Goal: Task Accomplishment & Management: Complete application form

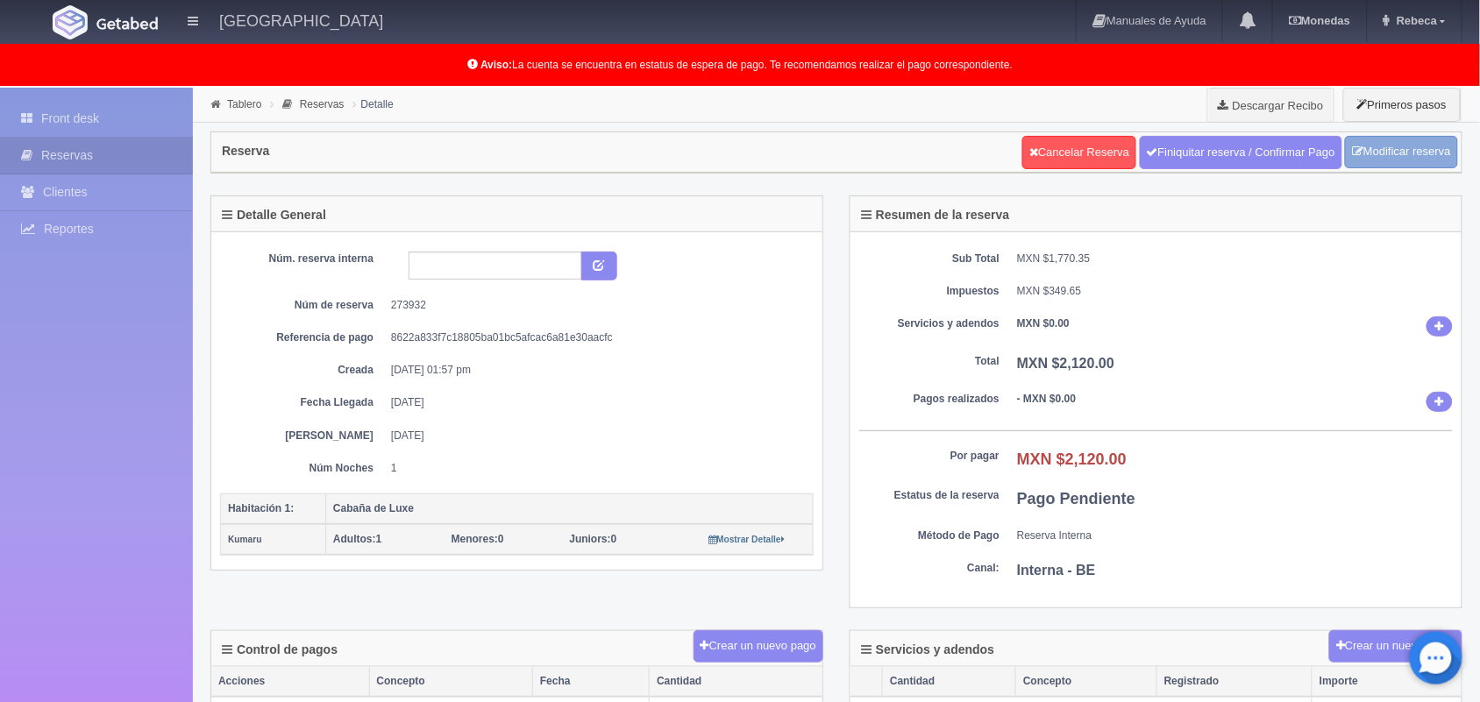
click at [1385, 151] on link "Modificar reserva" at bounding box center [1401, 152] width 113 height 32
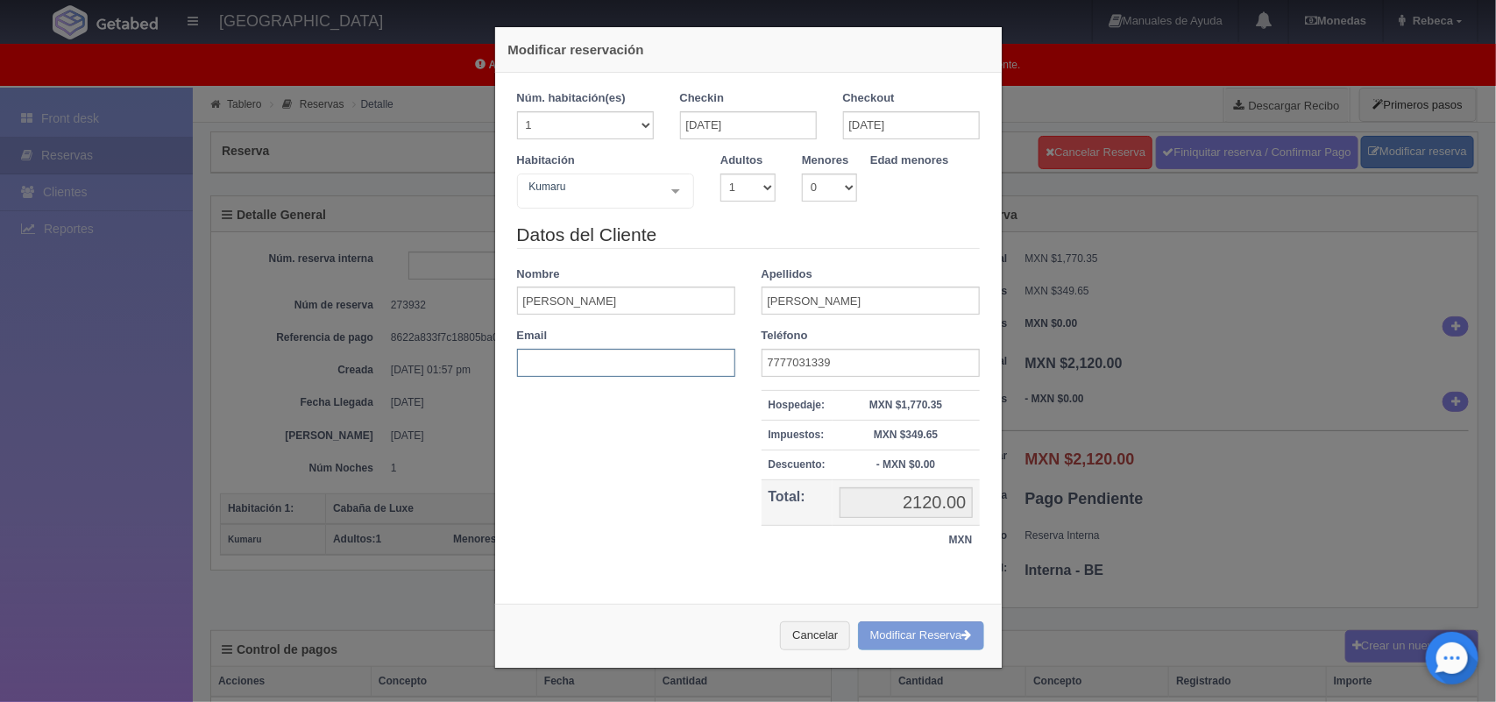
click at [537, 362] on input "text" at bounding box center [626, 363] width 218 height 28
click at [906, 636] on div "Cancelar Modificar Reserva" at bounding box center [748, 636] width 507 height 64
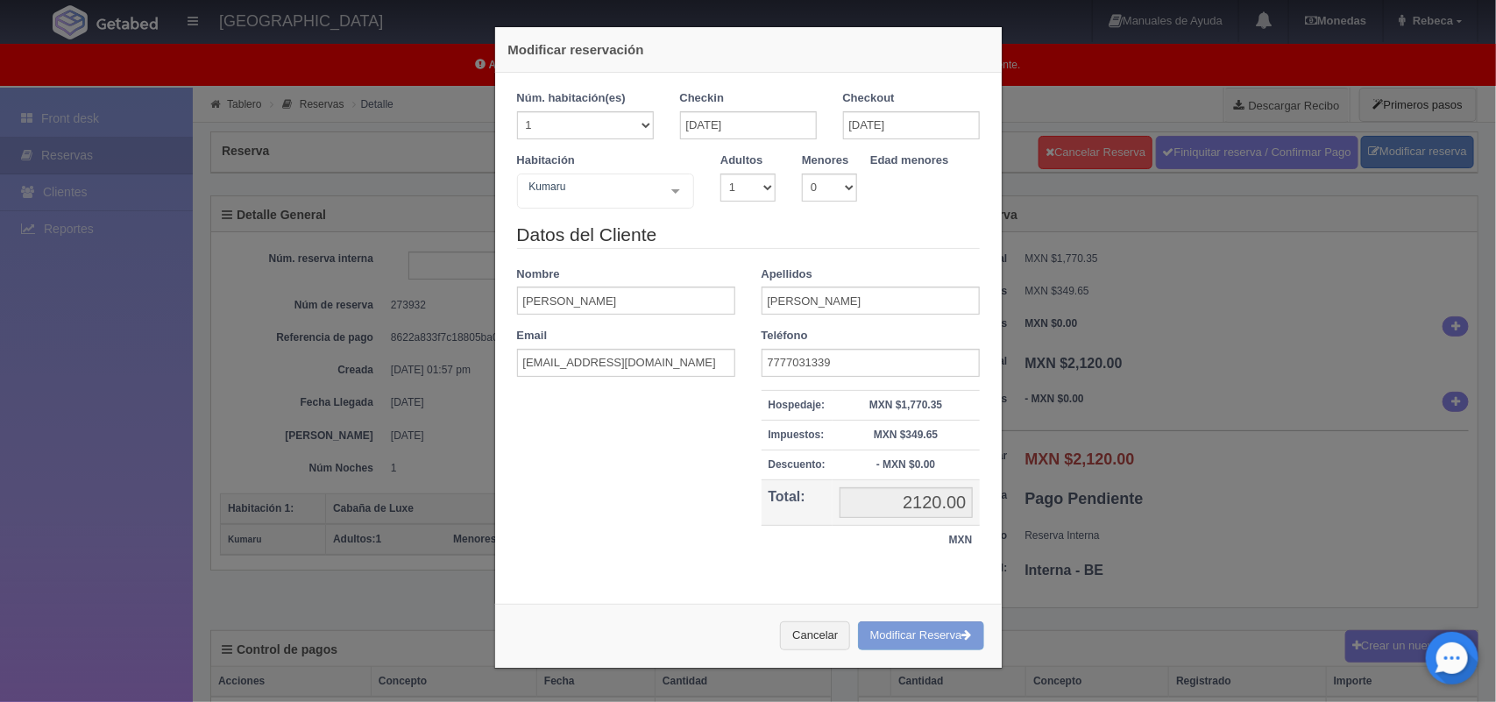
click at [906, 636] on div "Cancelar Modificar Reserva" at bounding box center [748, 636] width 507 height 64
click at [786, 636] on button "Cancelar" at bounding box center [815, 636] width 70 height 29
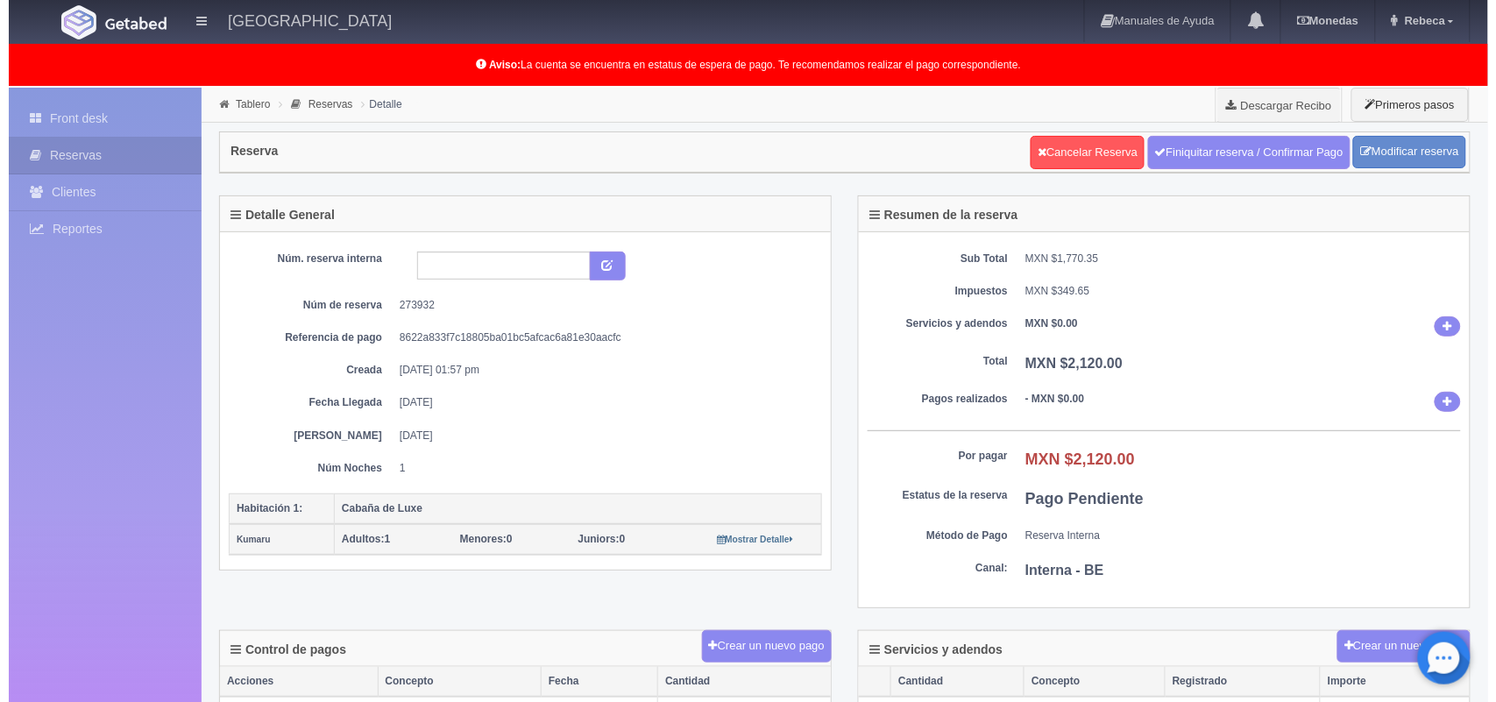
scroll to position [44, 0]
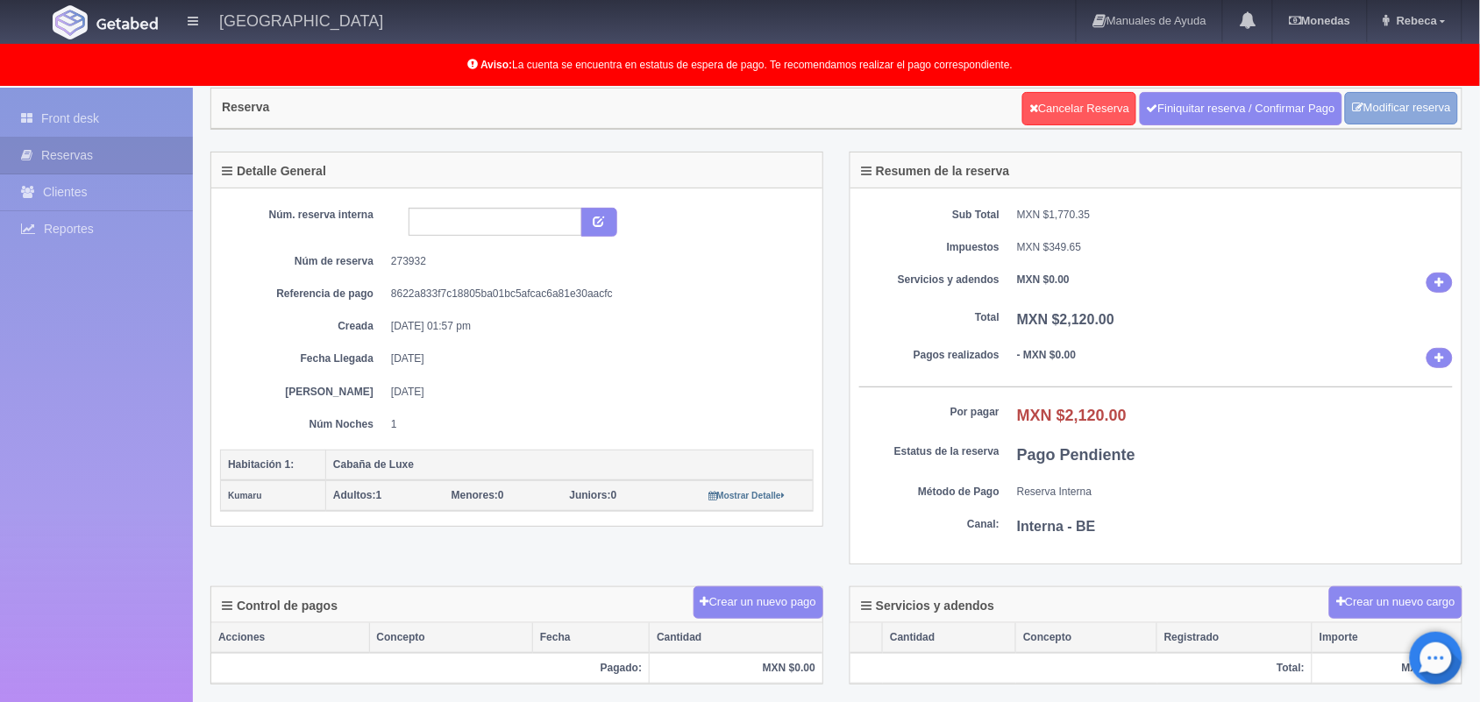
click at [1382, 105] on link "Modificar reserva" at bounding box center [1401, 108] width 113 height 32
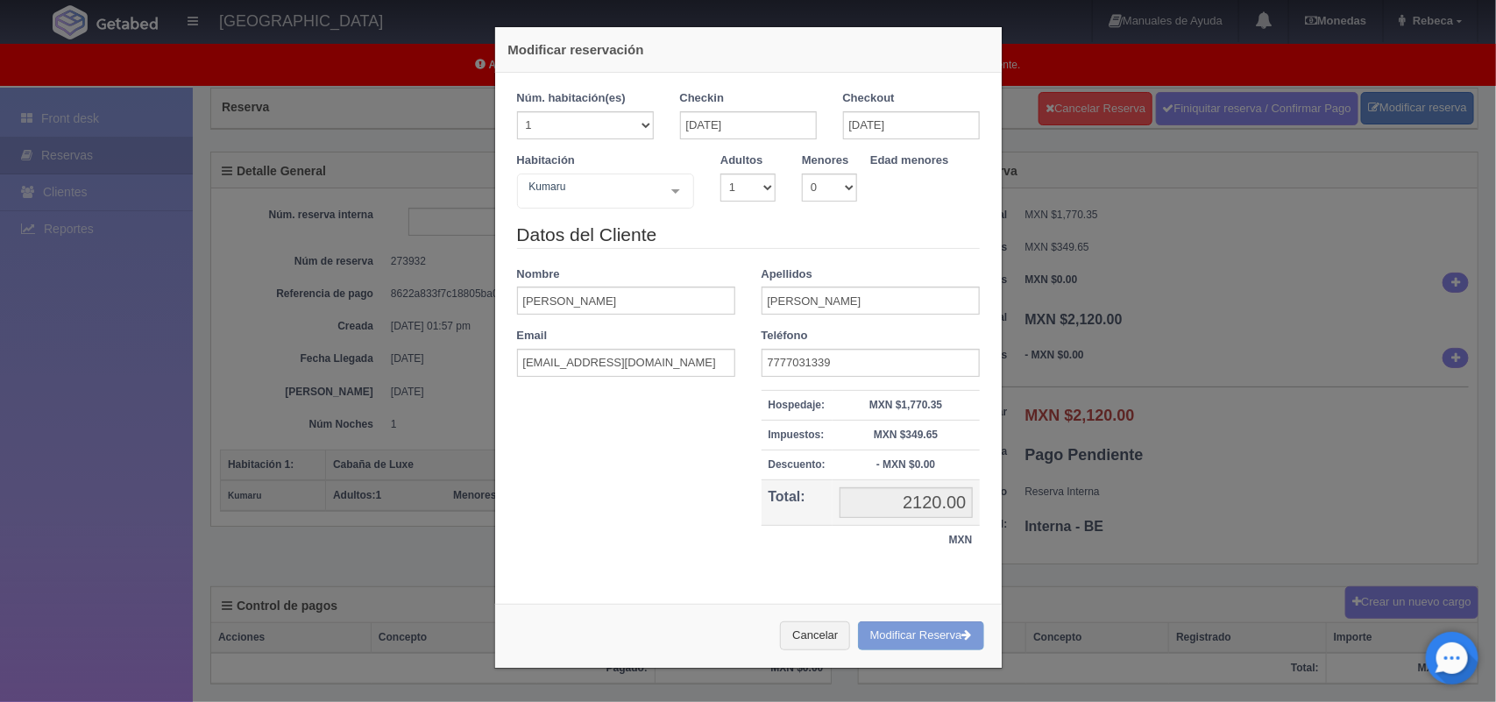
click at [912, 629] on div "Cancelar Modificar Reserva" at bounding box center [748, 636] width 507 height 64
click at [899, 636] on div "Cancelar Modificar Reserva" at bounding box center [748, 636] width 507 height 64
drag, startPoint x: 899, startPoint y: 636, endPoint x: 812, endPoint y: 637, distance: 87.7
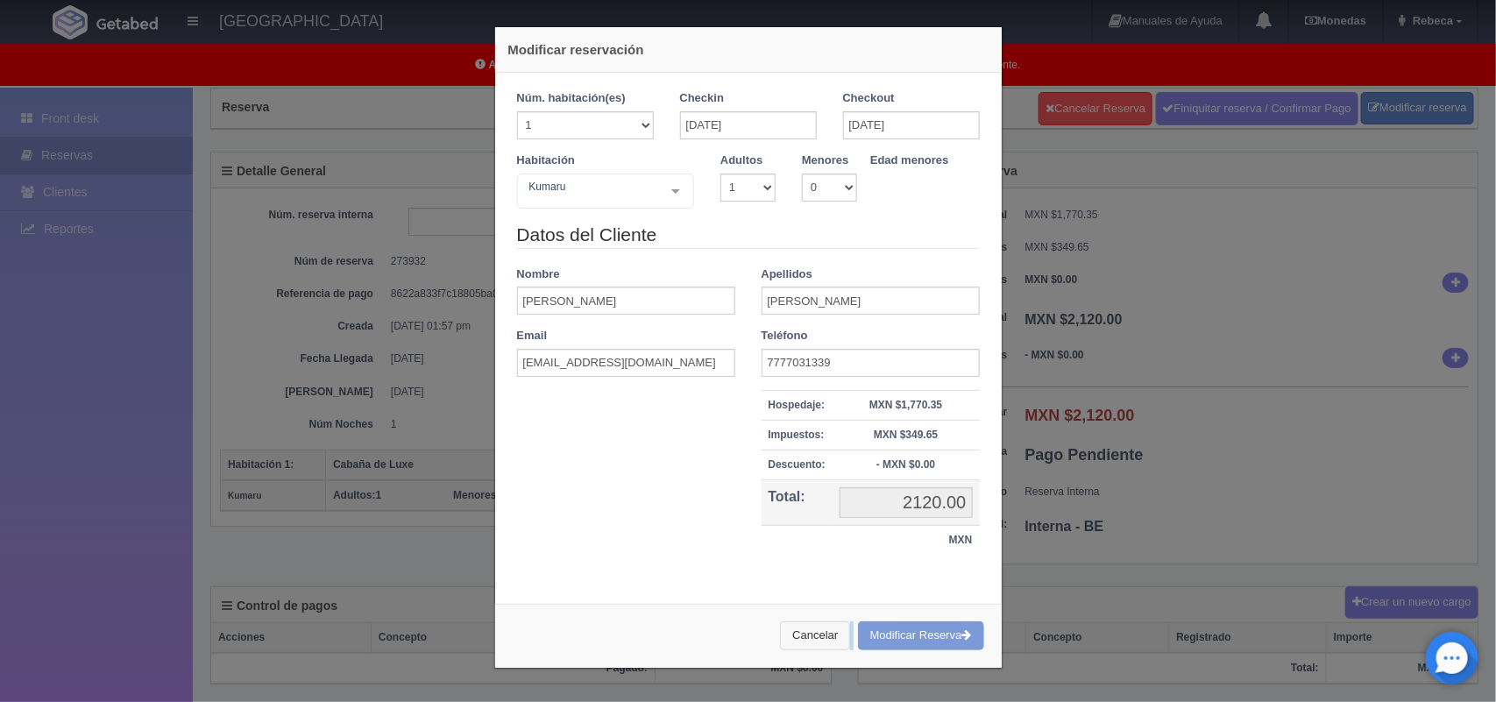
click at [812, 637] on div "Cancelar Modificar Reserva" at bounding box center [748, 636] width 507 height 64
click at [812, 637] on button "Cancelar" at bounding box center [815, 636] width 70 height 29
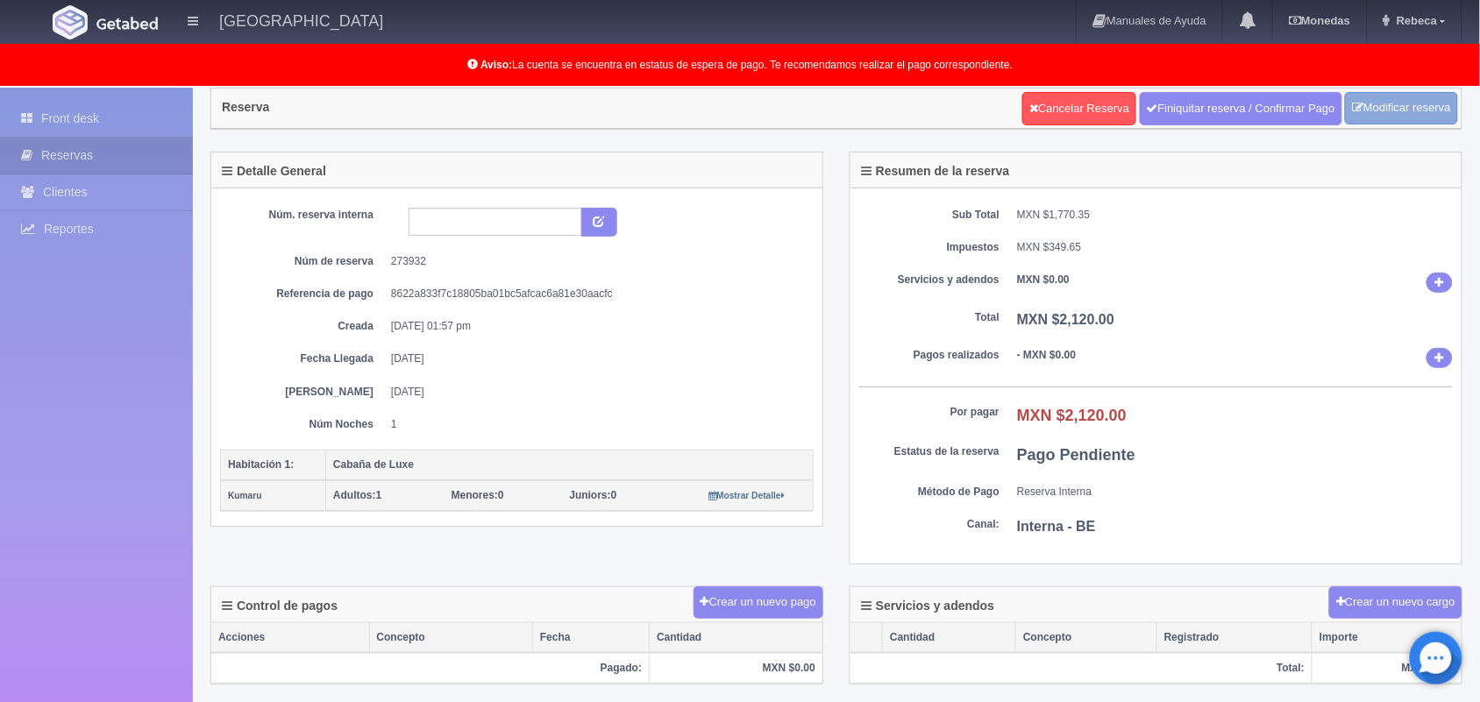
click at [1413, 107] on link "Modificar reserva" at bounding box center [1401, 108] width 113 height 32
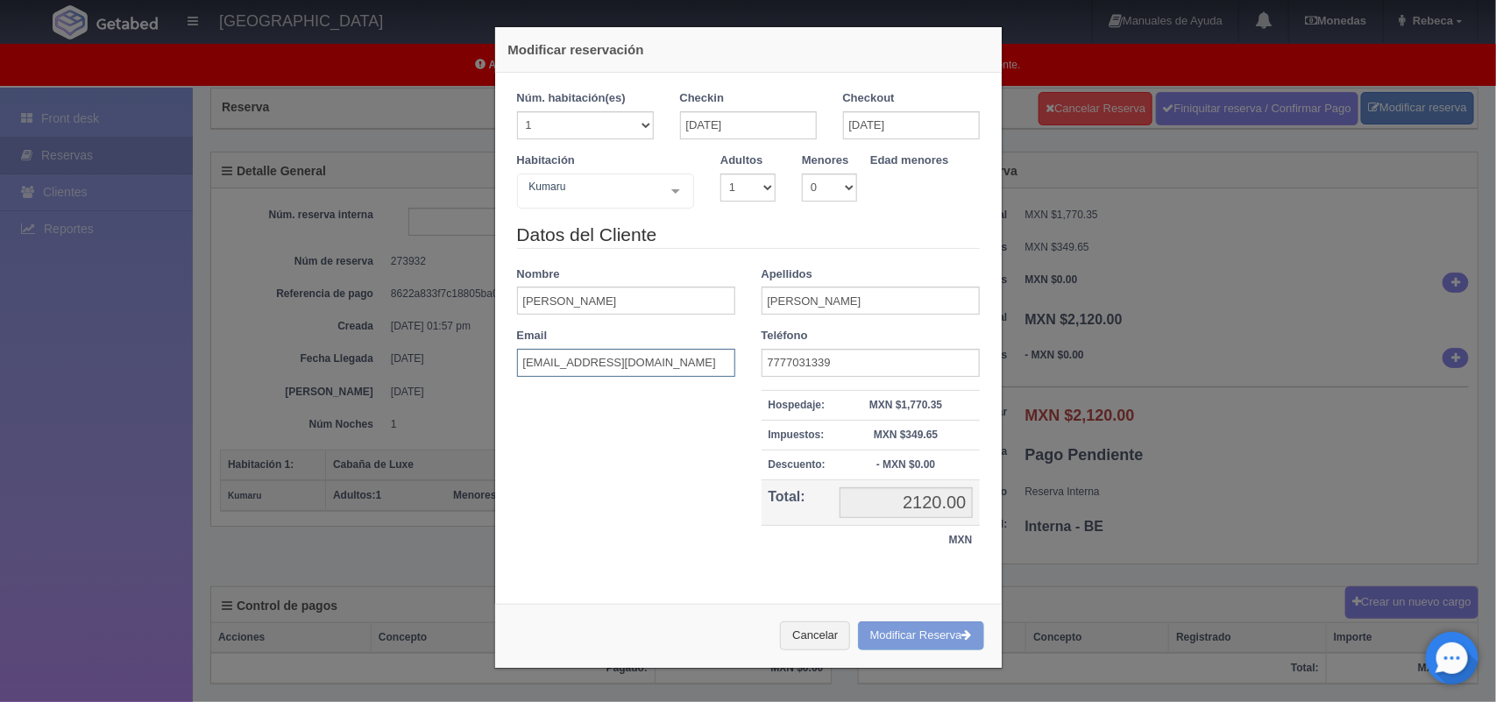
click at [664, 364] on input "[EMAIL_ADDRESS][DOMAIN_NAME]" at bounding box center [626, 363] width 218 height 28
type input "d"
click at [820, 634] on button "Cancelar" at bounding box center [815, 636] width 70 height 29
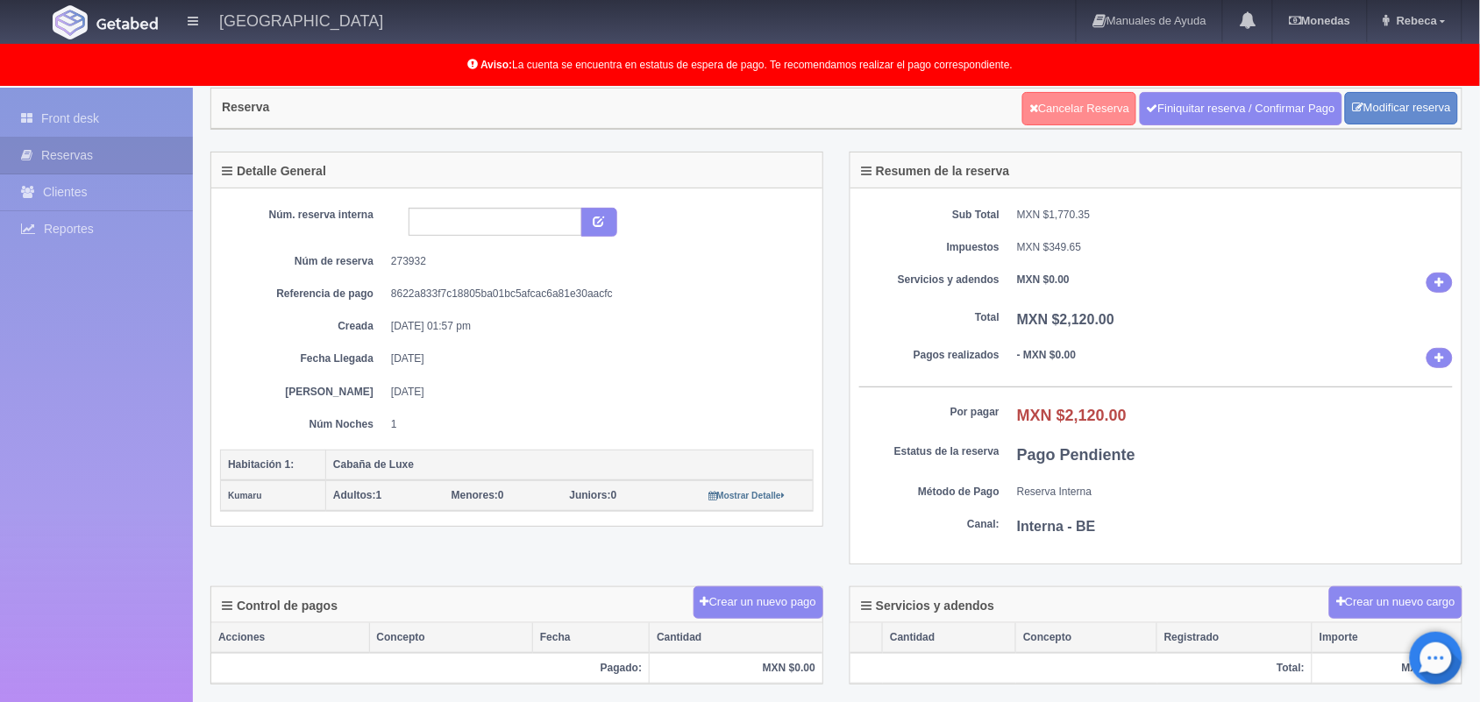
click at [1071, 114] on link "Cancelar Reserva" at bounding box center [1079, 108] width 114 height 33
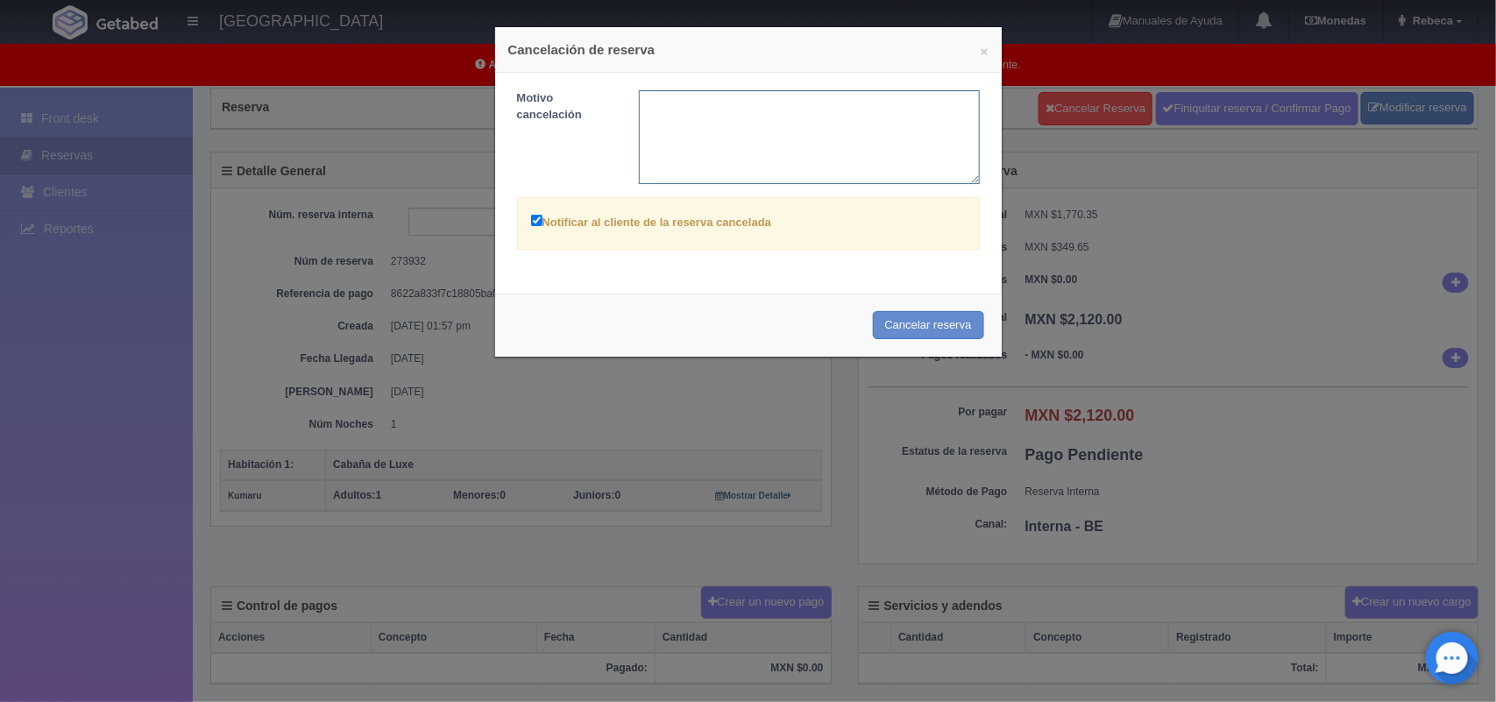
click at [729, 141] on textarea at bounding box center [809, 137] width 341 height 94
type textarea "cambio de correo"
click at [922, 323] on button "Cancelar reserva" at bounding box center [928, 325] width 111 height 29
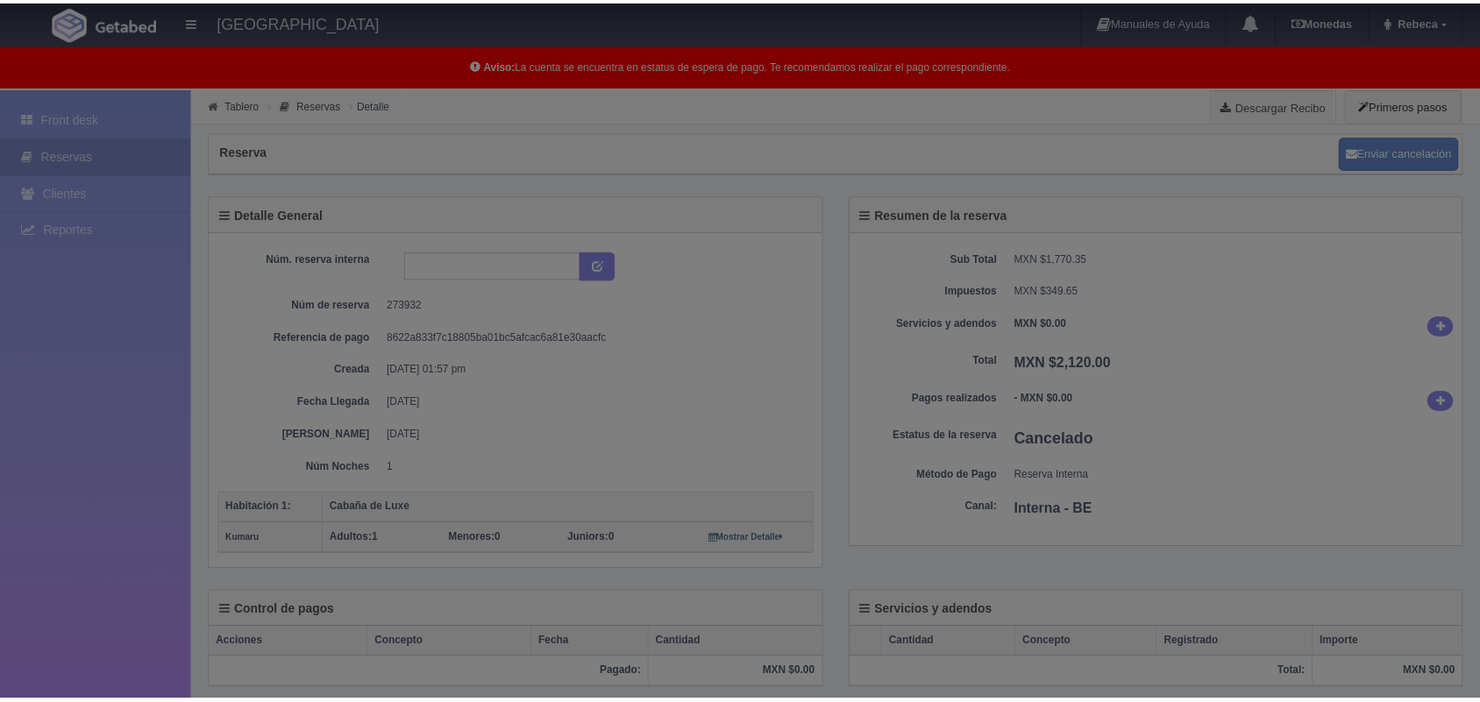
scroll to position [44, 0]
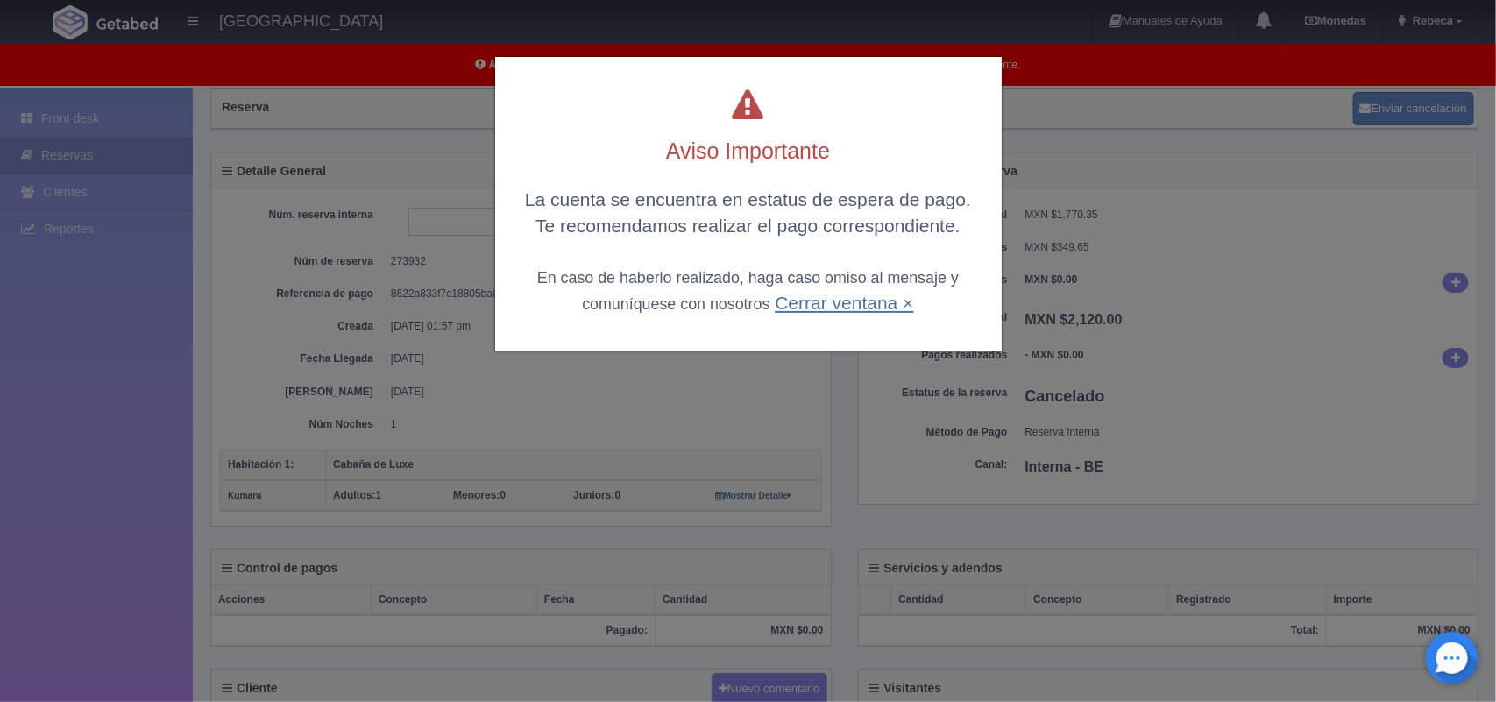
click at [822, 295] on link "Cerrar ventana ×" at bounding box center [844, 303] width 139 height 20
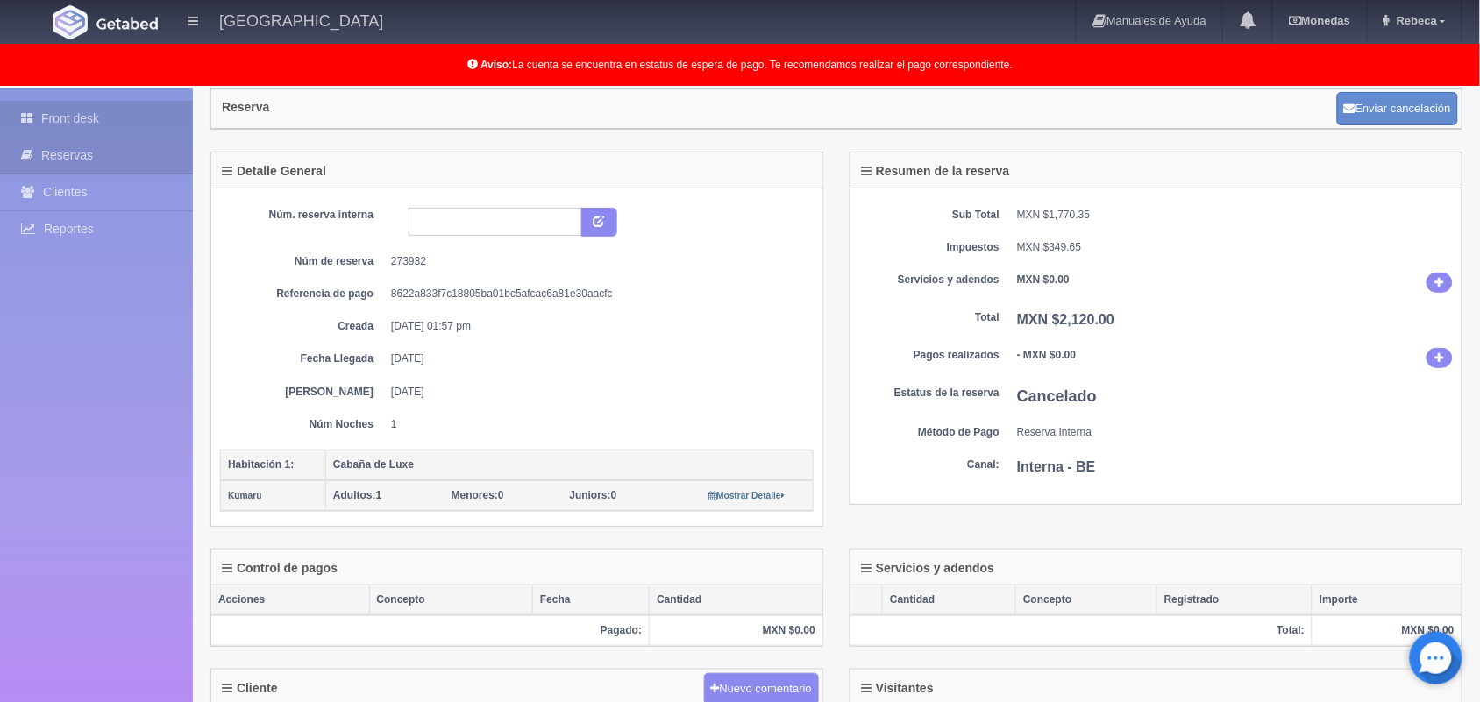
click at [119, 103] on link "Front desk" at bounding box center [96, 119] width 193 height 36
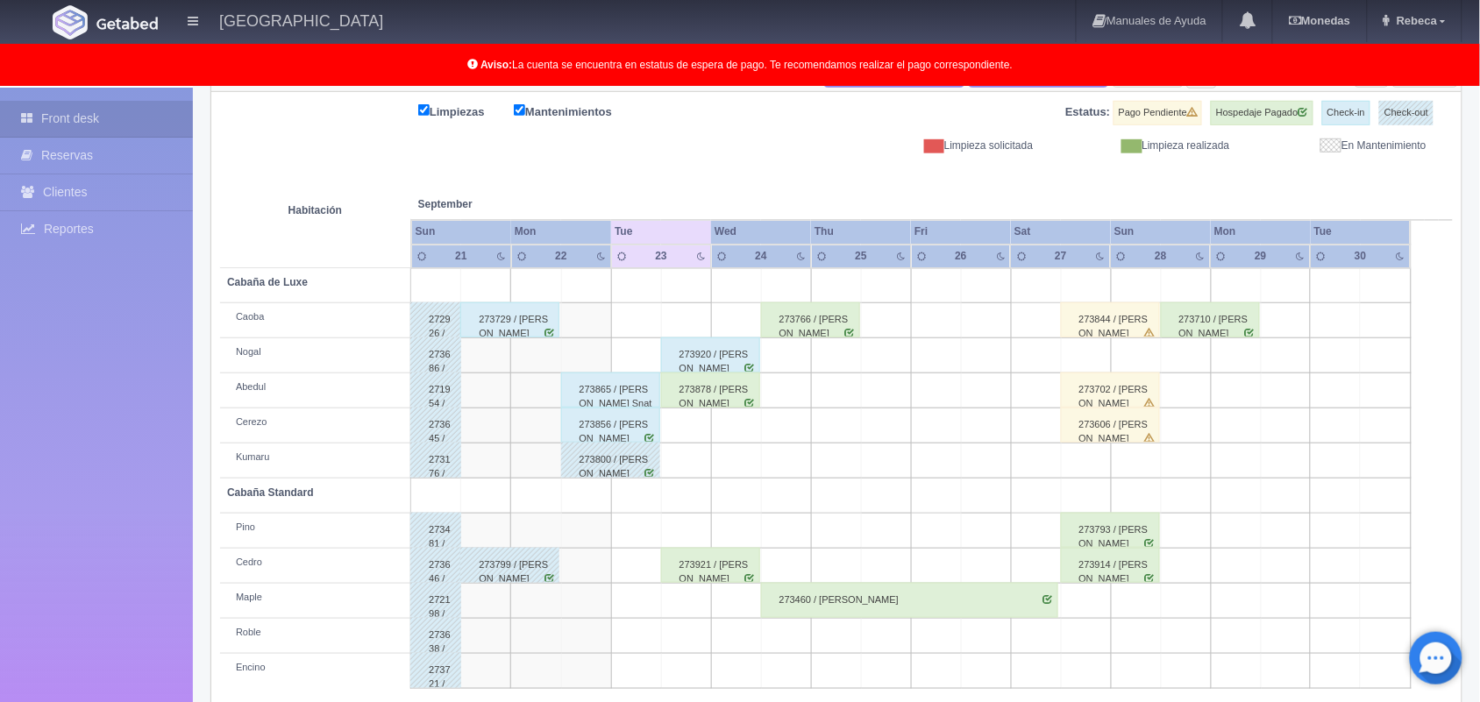
scroll to position [244, 0]
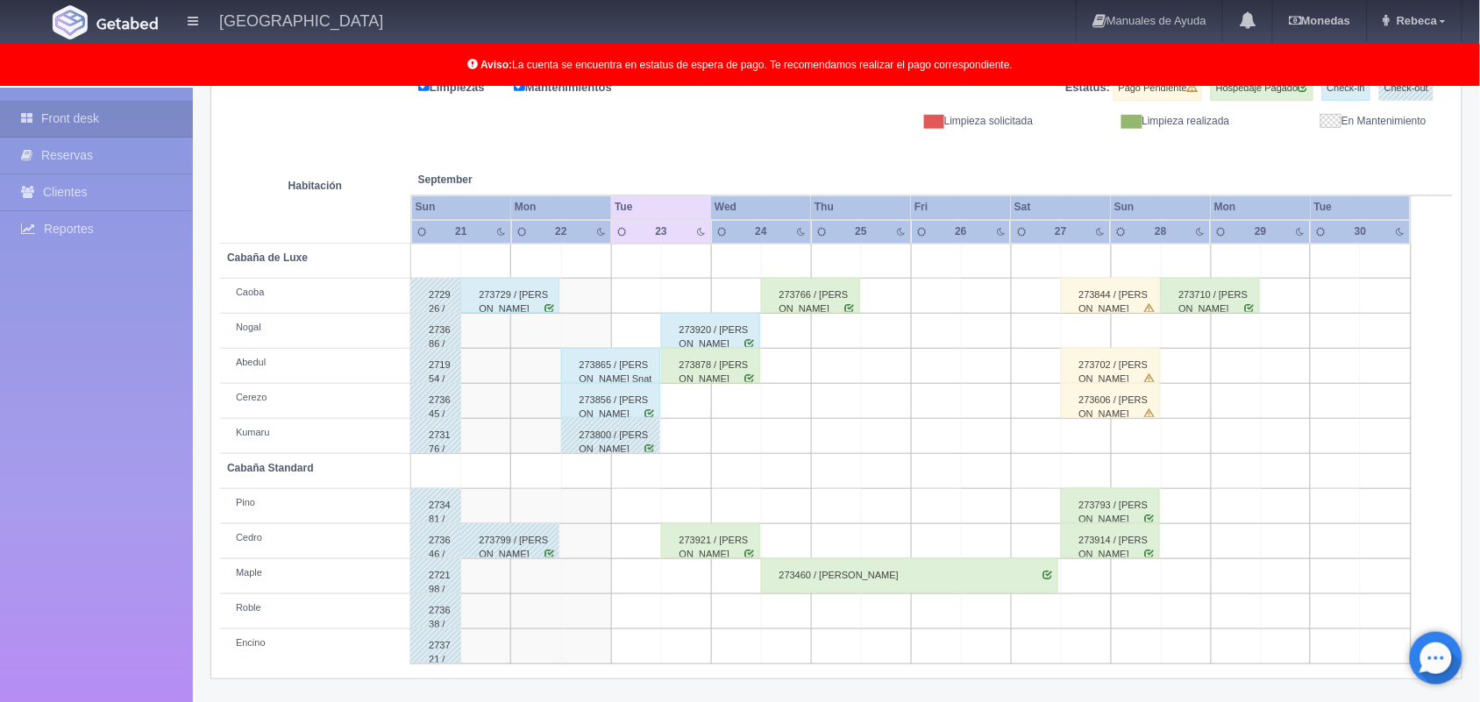
click at [1085, 441] on td at bounding box center [1086, 436] width 50 height 35
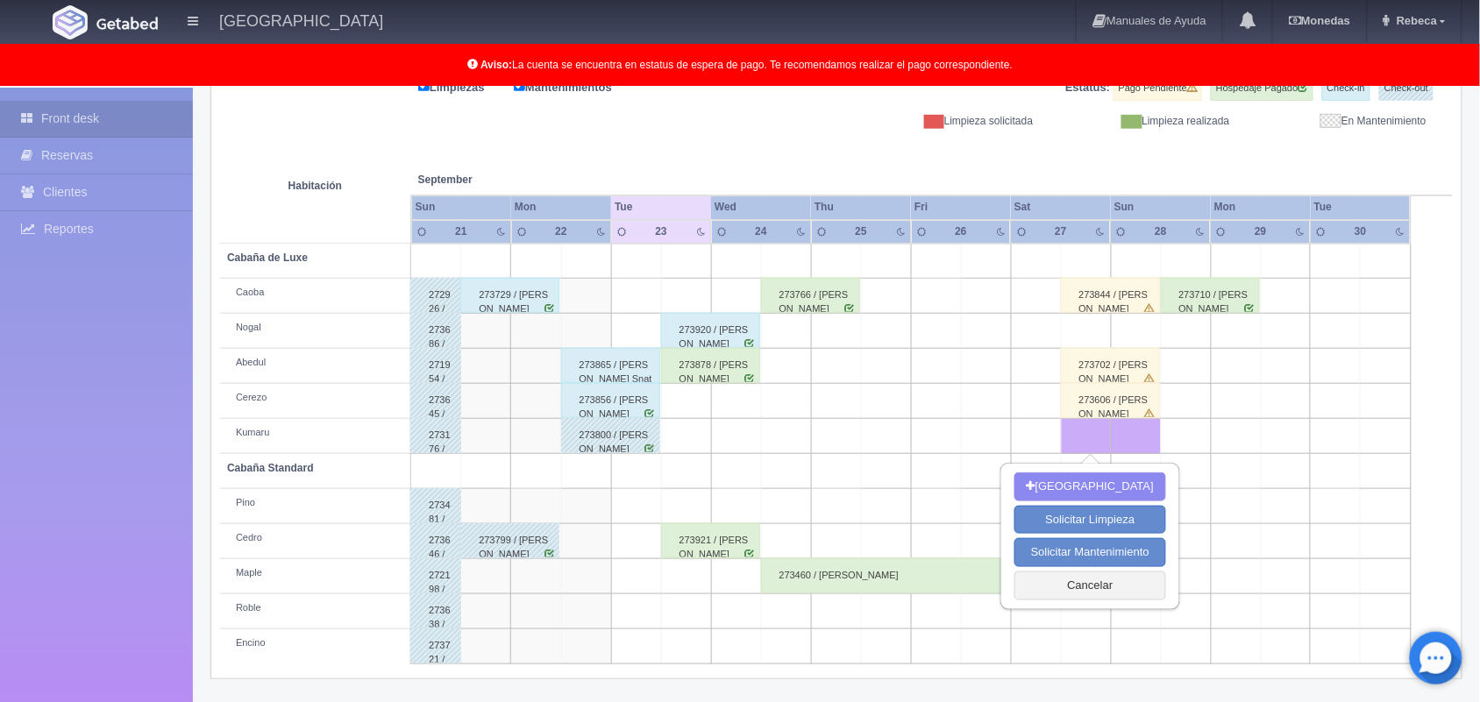
click at [1085, 441] on td at bounding box center [1086, 436] width 50 height 35
click at [1089, 491] on button "[GEOGRAPHIC_DATA]" at bounding box center [1090, 487] width 152 height 29
type input "27-09-2025"
type input "28-09-2025"
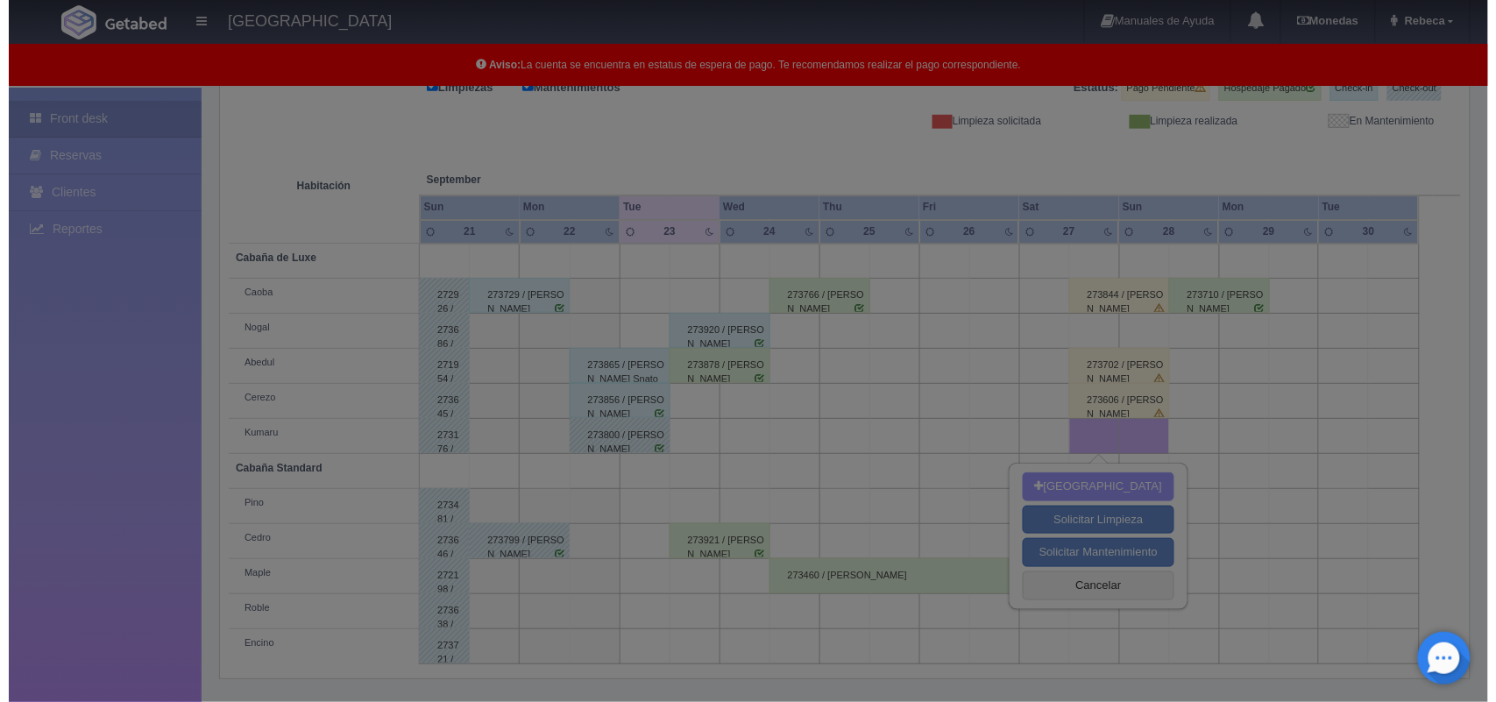
scroll to position [243, 0]
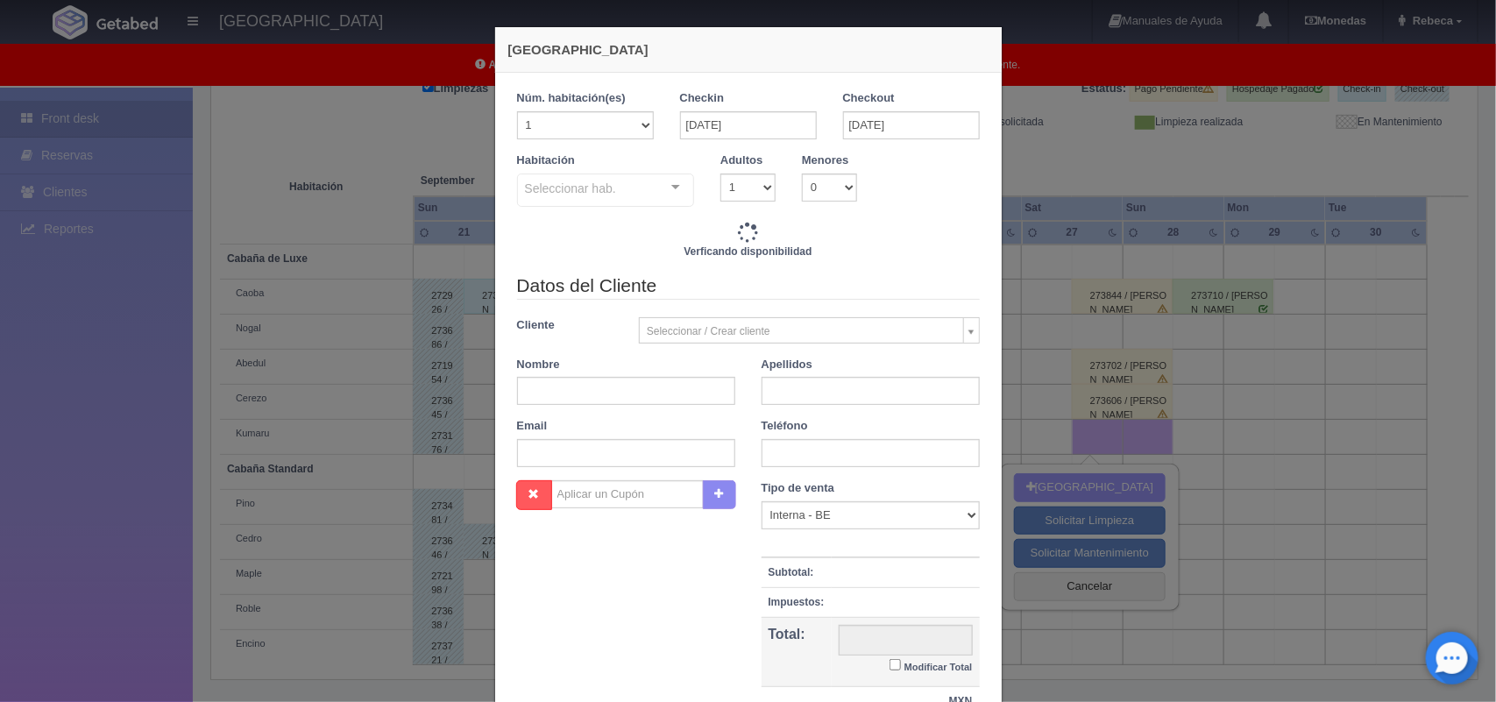
checkbox input "false"
type input "2220.00"
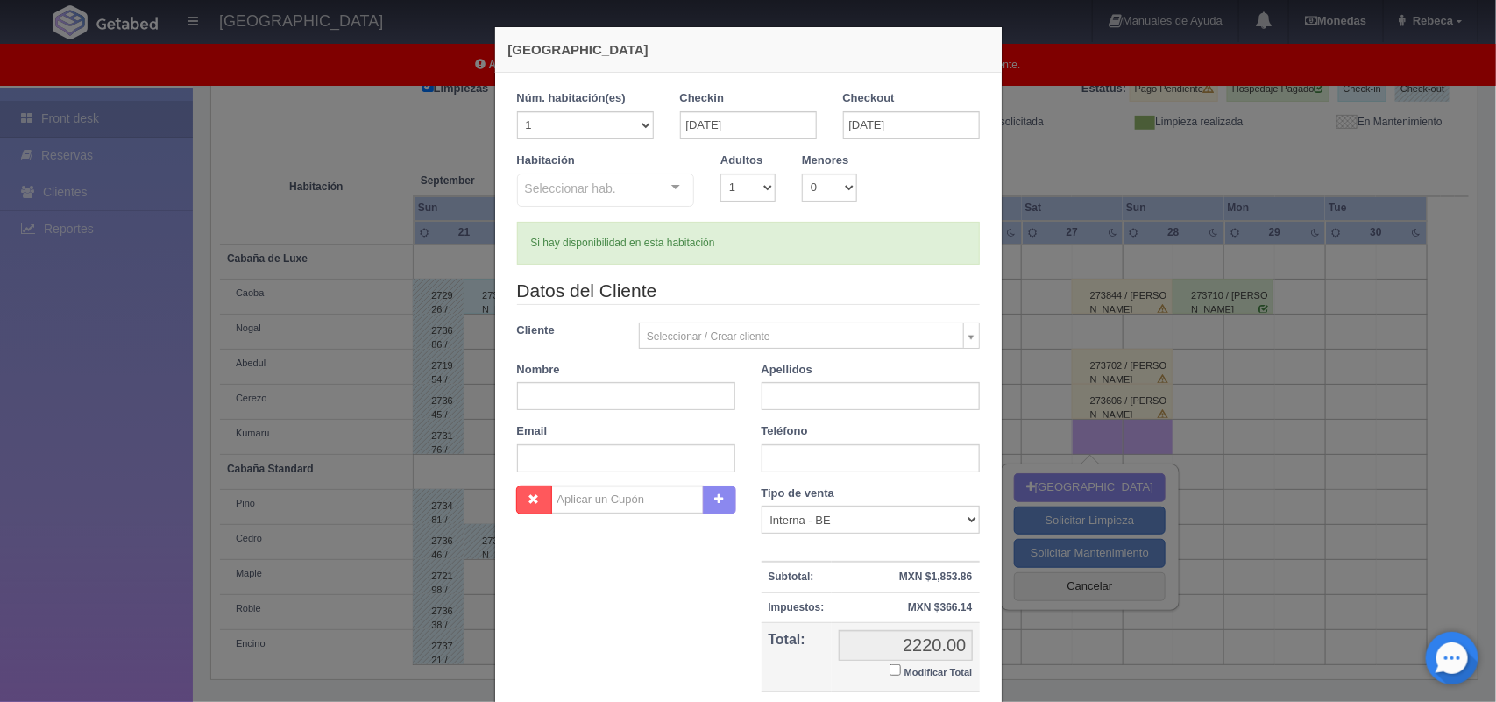
checkbox input "false"
click at [755, 187] on select "1 2 3 4 5 6 7 8 9 10" at bounding box center [748, 188] width 55 height 28
select select "2"
click at [721, 174] on select "1 2 3 4 5 6 7 8 9 10" at bounding box center [748, 188] width 55 height 28
checkbox input "false"
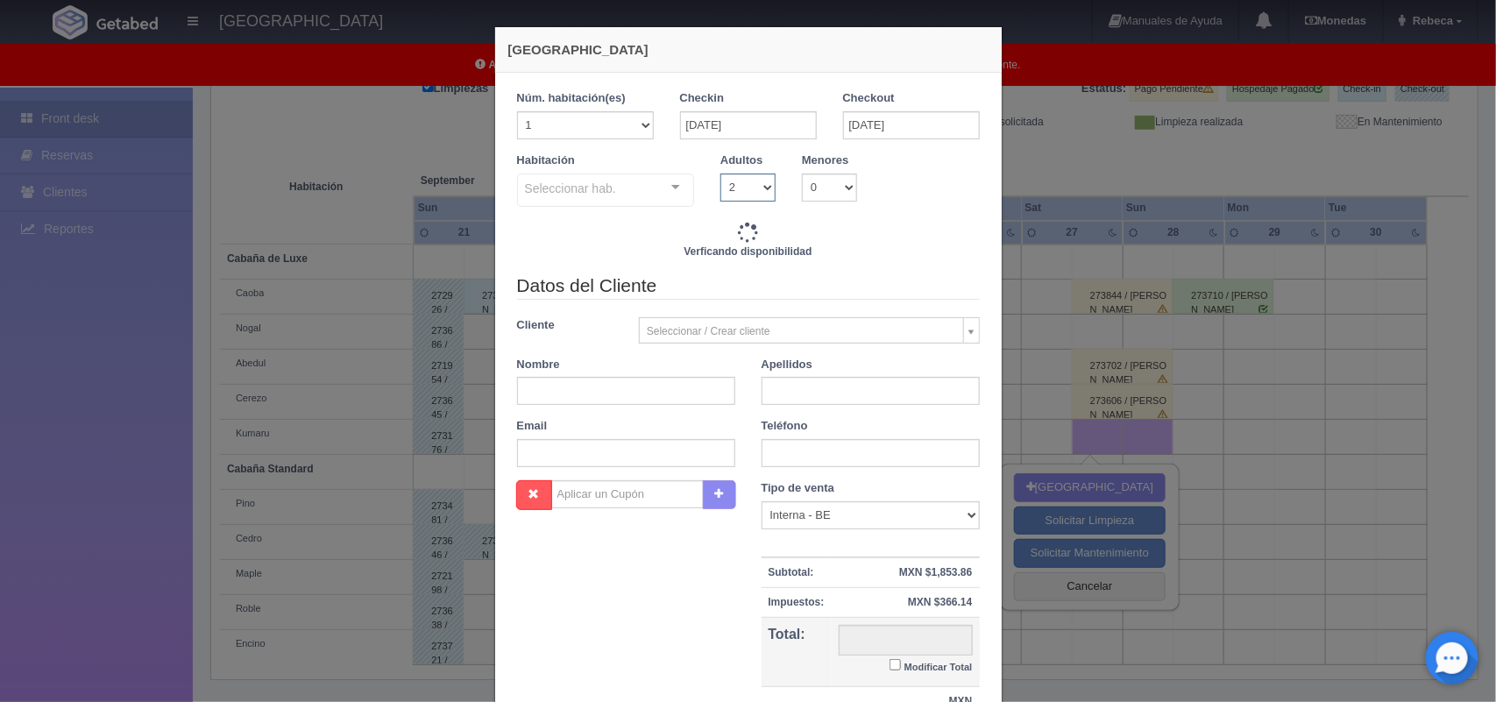
type input "2220.00"
checkbox input "false"
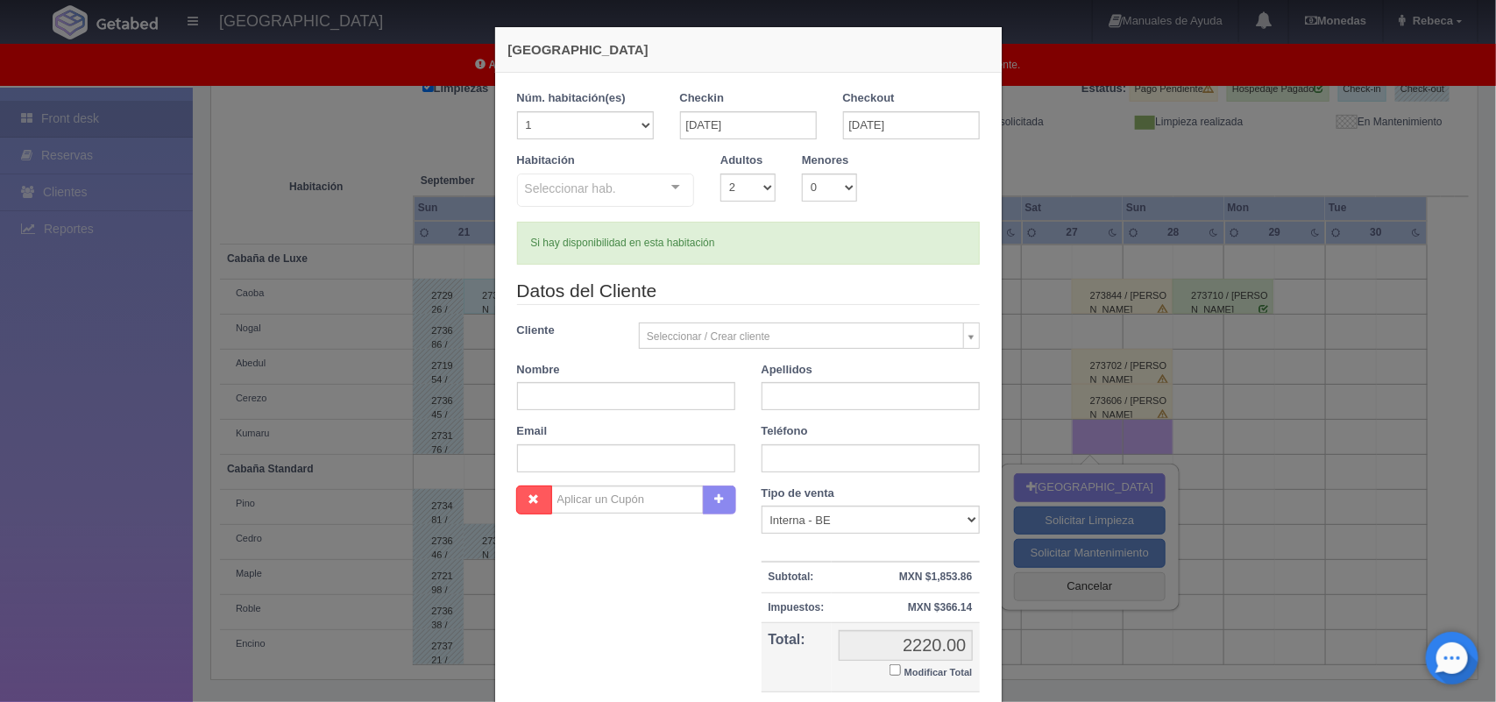
click at [669, 186] on div at bounding box center [675, 187] width 35 height 26
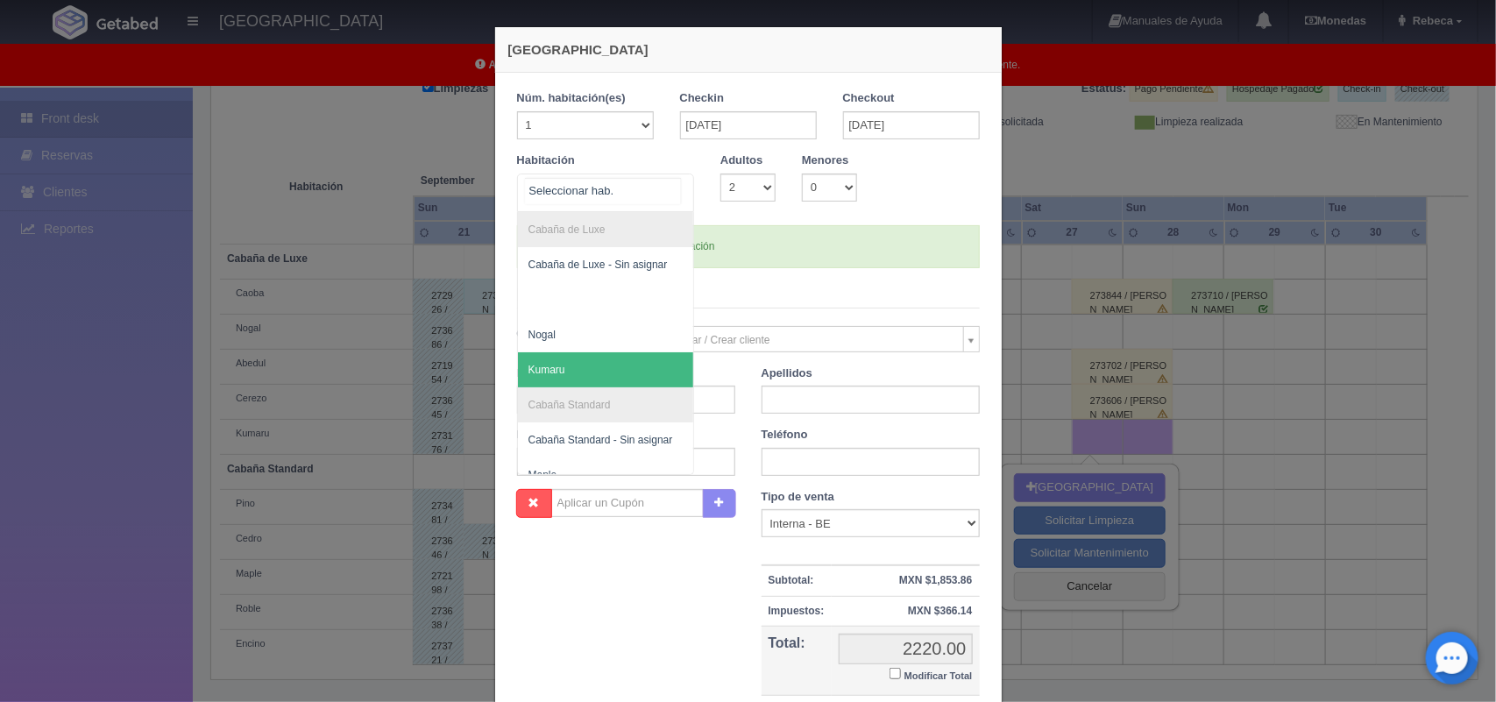
click at [623, 378] on span "Kumaru" at bounding box center [606, 369] width 176 height 35
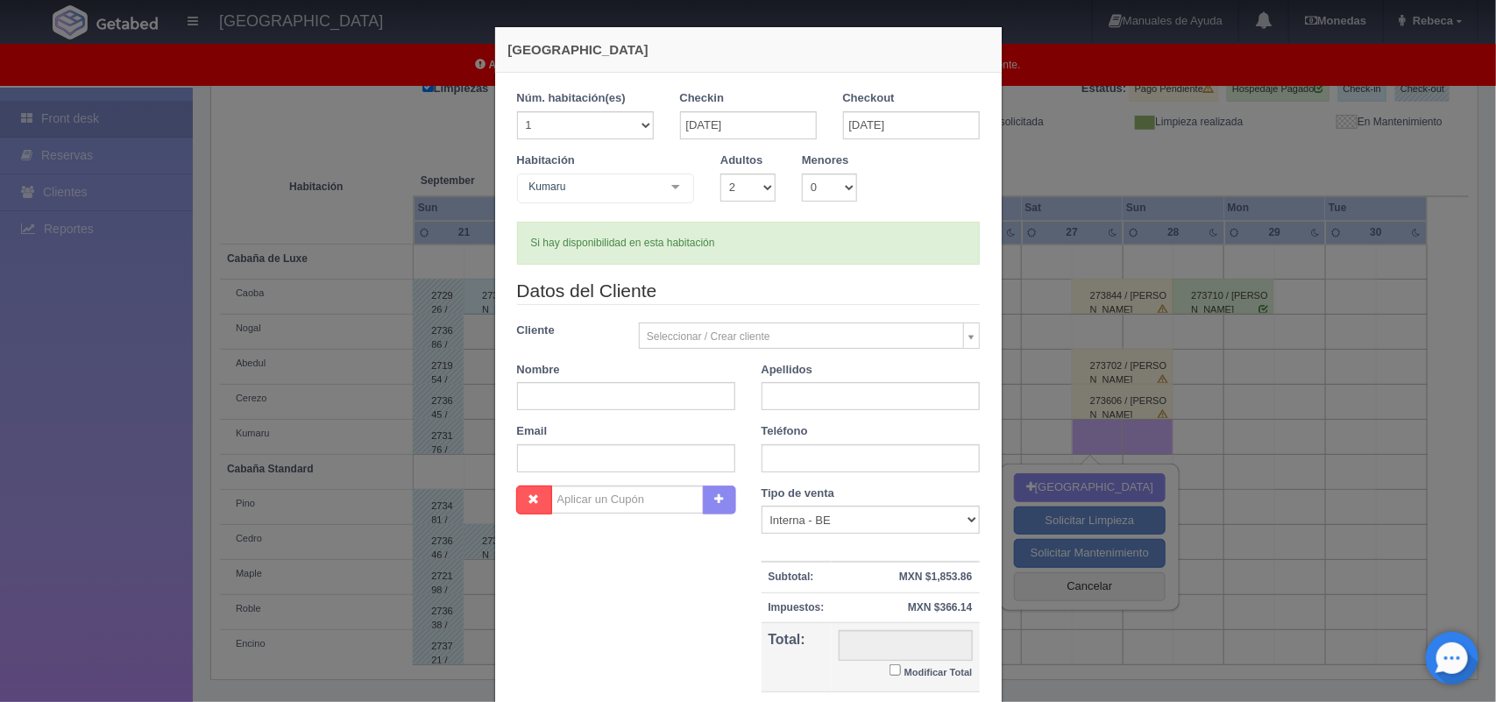
checkbox input "false"
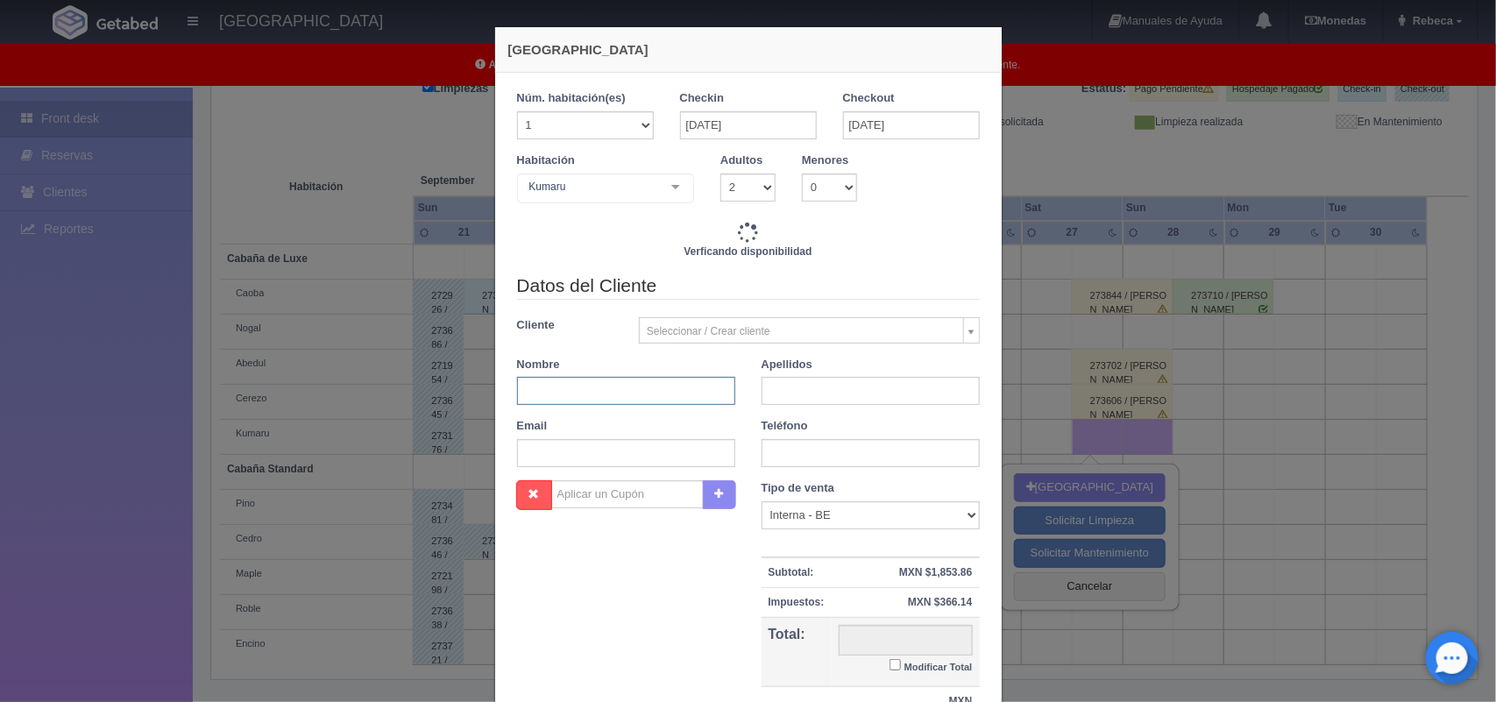
click at [615, 394] on input "text" at bounding box center [626, 391] width 218 height 28
type input "2220.00"
checkbox input "false"
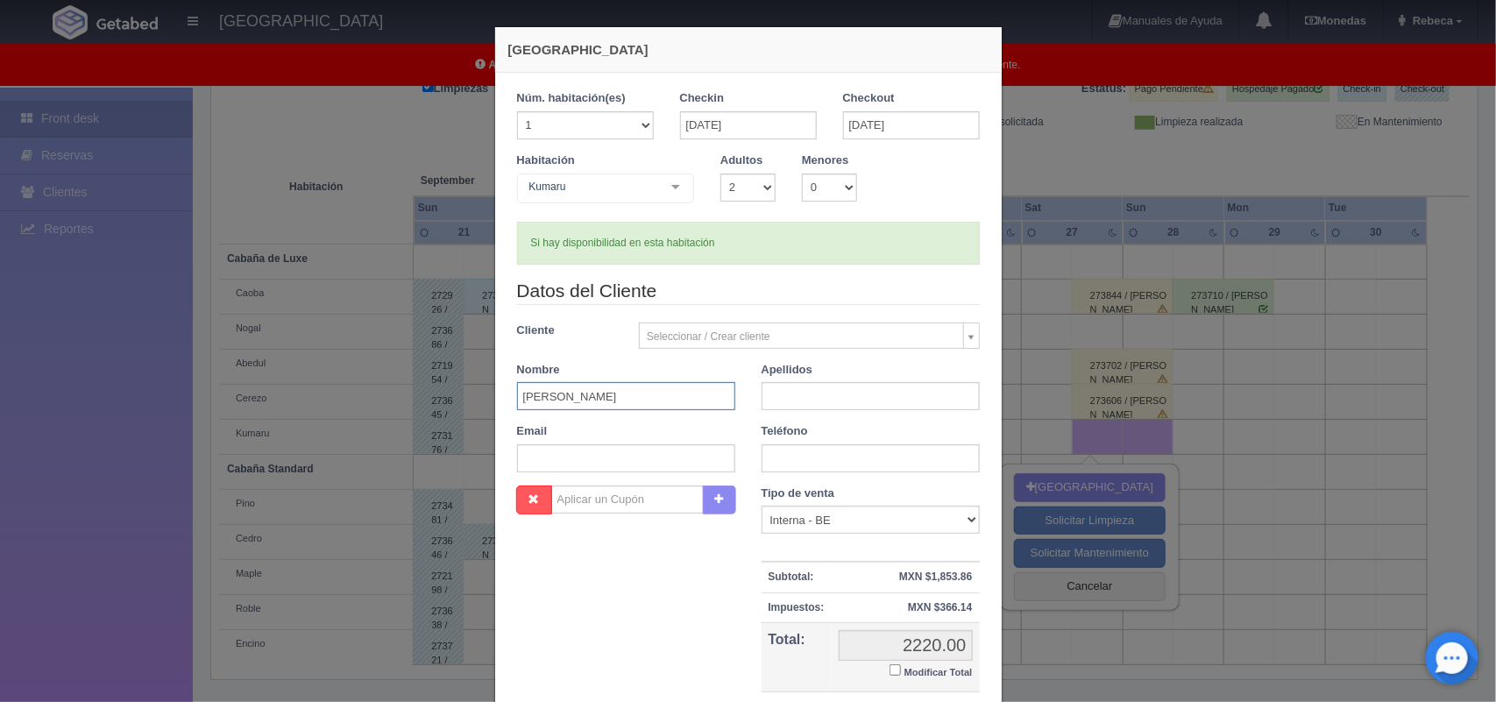
type input "Diana Karyme"
click at [774, 400] on input "text" at bounding box center [871, 396] width 218 height 28
type input "m"
type input "Morales Gonzales"
click at [793, 461] on input "text" at bounding box center [871, 458] width 218 height 28
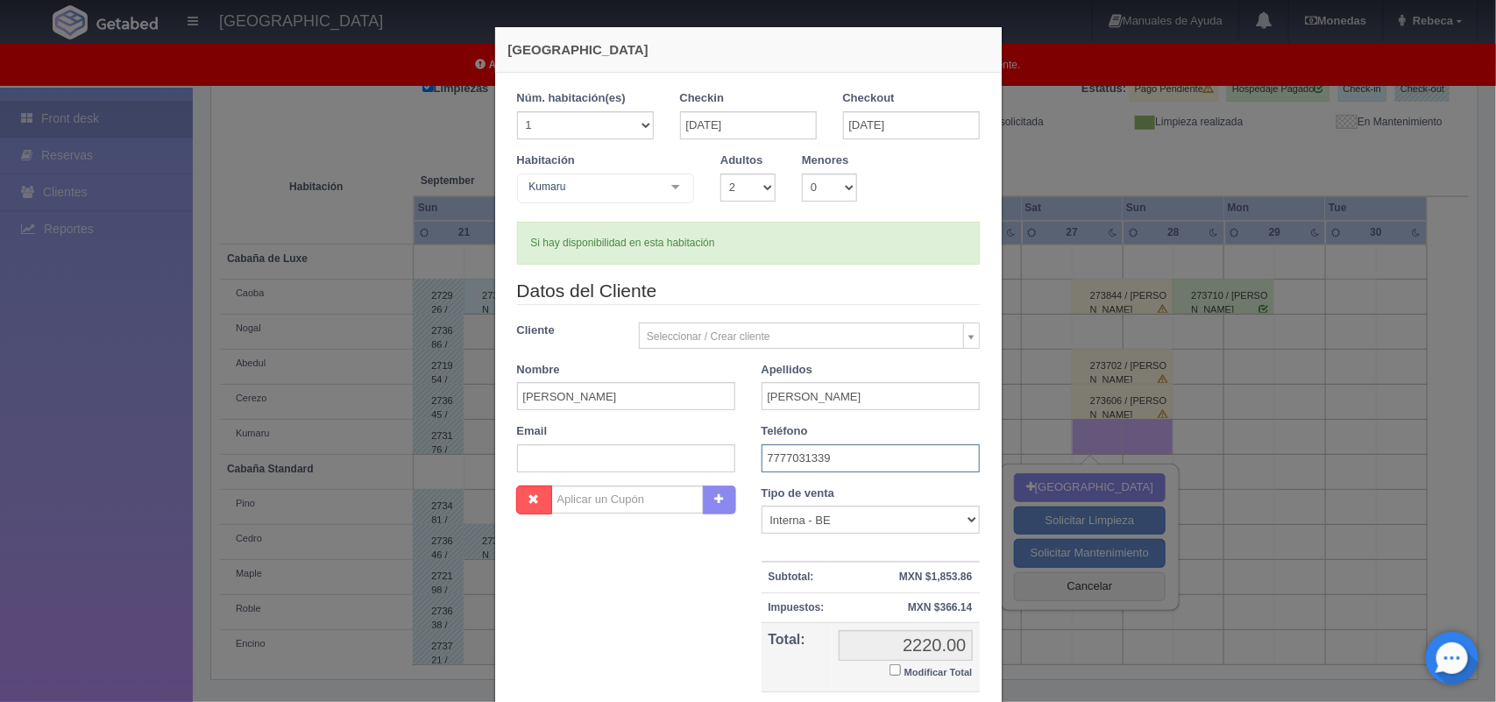
type input "7777031339"
click at [605, 461] on input "text" at bounding box center [626, 458] width 218 height 28
type input "dyanaago@gmail.com"
click at [920, 675] on small "Modificar Total" at bounding box center [939, 672] width 68 height 11
click at [901, 675] on input "Modificar Total" at bounding box center [895, 670] width 11 height 11
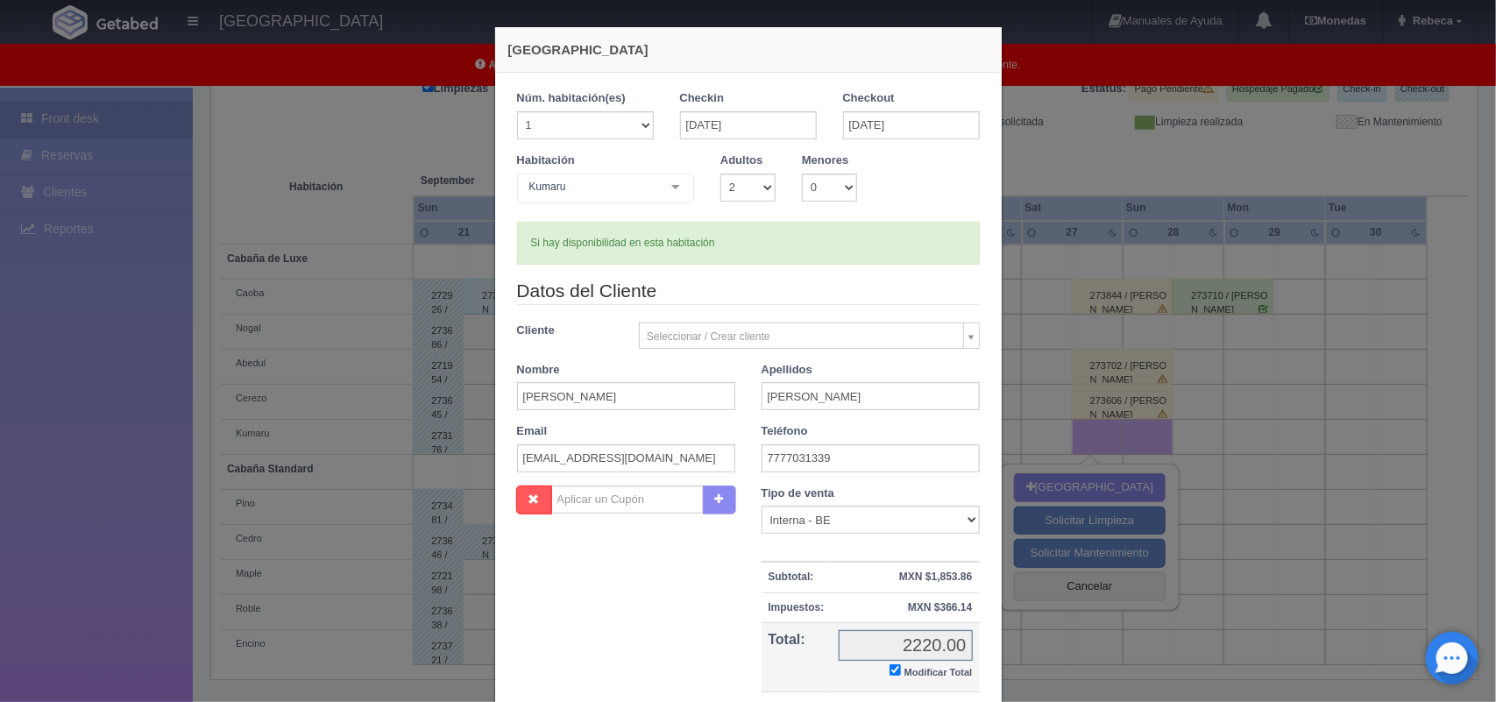
checkbox input "true"
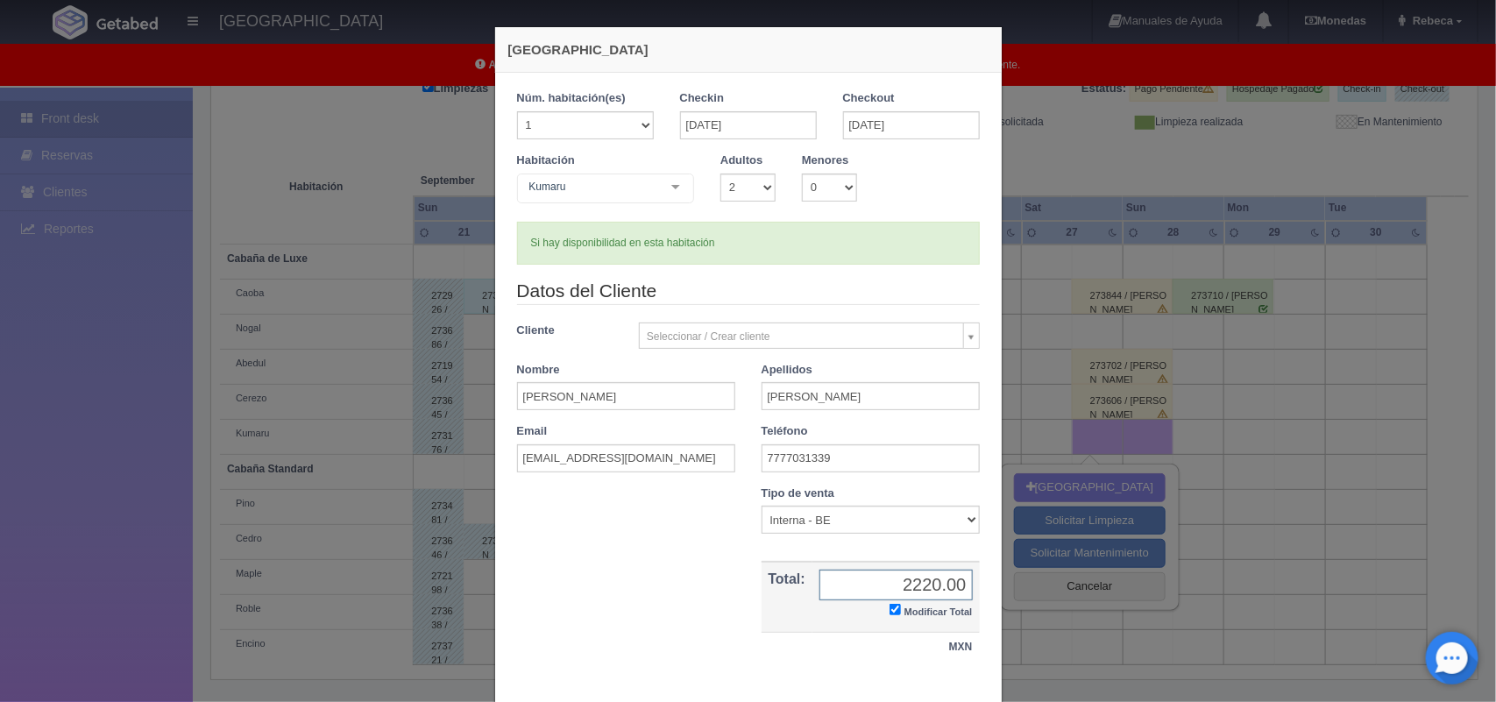
click at [952, 585] on input "2220.00" at bounding box center [896, 585] width 153 height 31
type input "2120.00"
click at [984, 682] on div "1 Núm. habitación(es) 1 2 3 4 5 6 7 8 9 10 11 12 13 14 15 16 17 18 19 20 Checki…" at bounding box center [748, 385] width 507 height 625
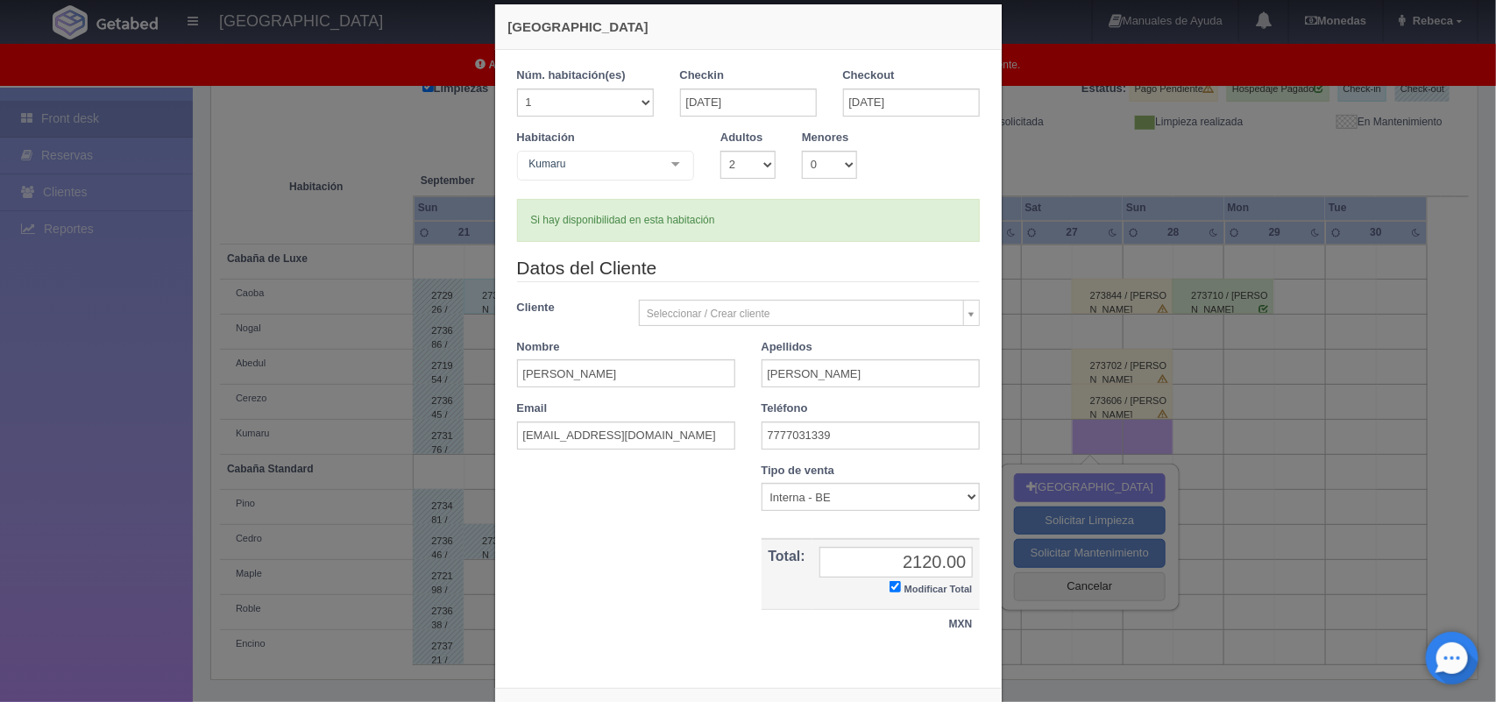
click at [984, 682] on div "Nueva Reserva 1 Núm. habitación(es) 1 2 3 4 5 6 7 8 9 10 11 12 13 14 15 16 17 1…" at bounding box center [748, 379] width 508 height 750
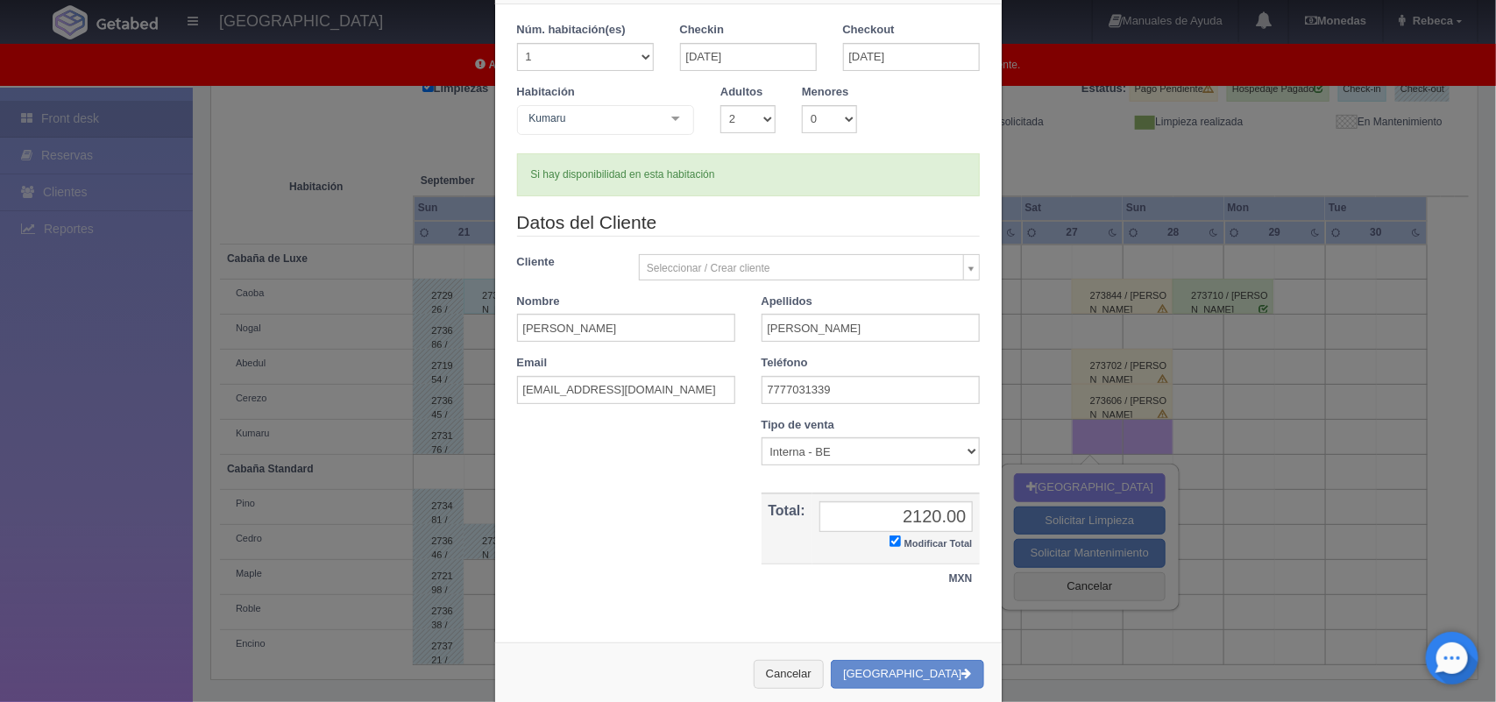
click at [984, 682] on div "Cancelar Crear Reserva" at bounding box center [748, 675] width 507 height 64
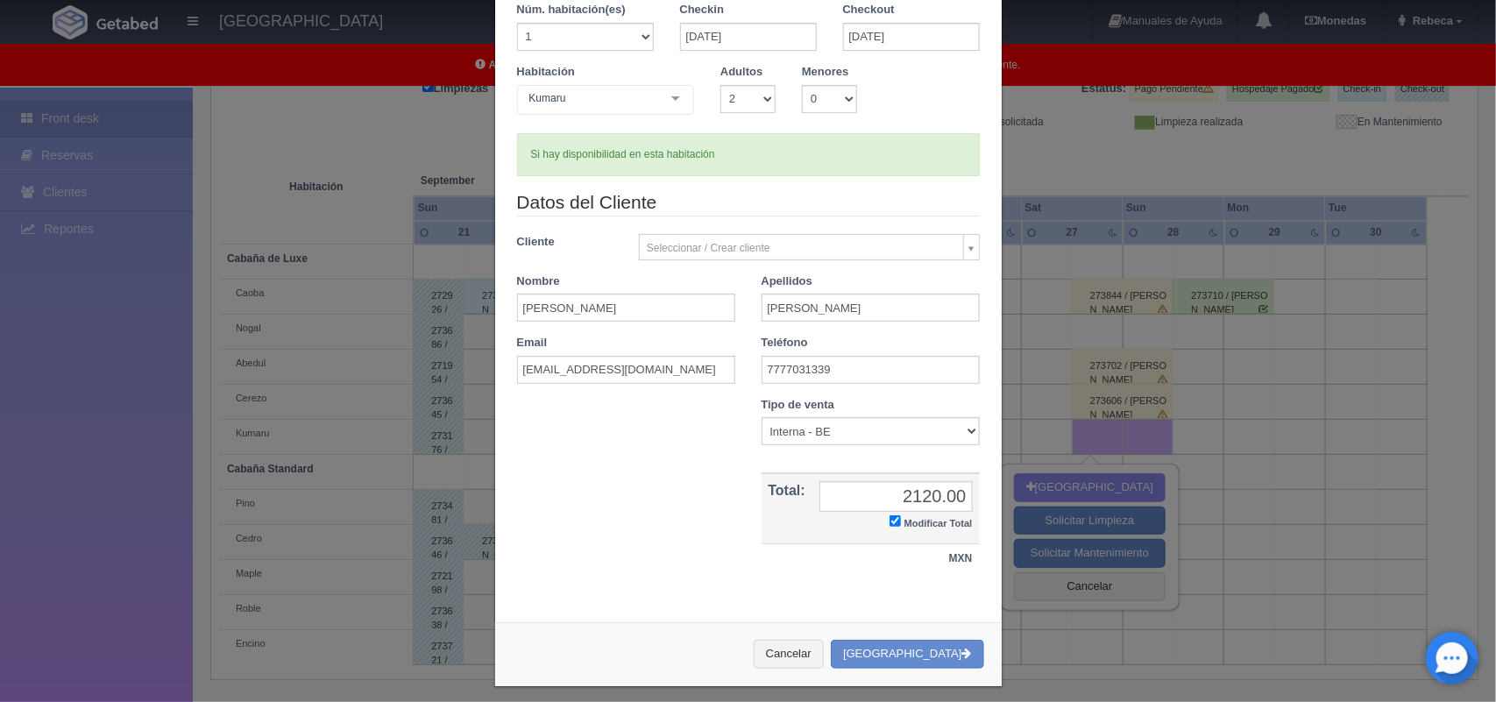
scroll to position [101, 0]
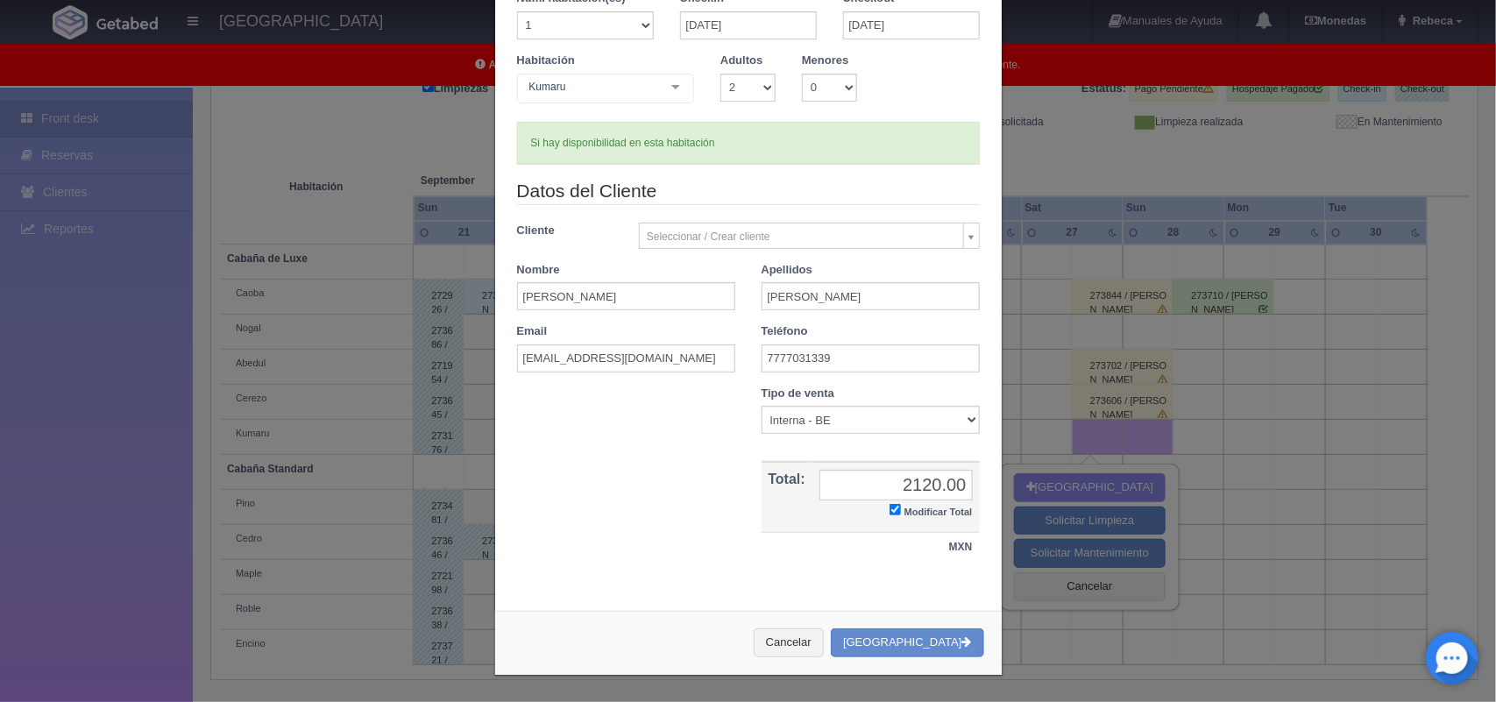
click at [984, 682] on div "Nueva Reserva 1 Núm. habitación(es) 1 2 3 4 5 6 7 8 9 10 11 12 13 14 15 16 17 1…" at bounding box center [749, 301] width 526 height 802
drag, startPoint x: 984, startPoint y: 682, endPoint x: 957, endPoint y: 422, distance: 261.7
click at [957, 422] on div "Nueva Reserva 1 Núm. habitación(es) 1 2 3 4 5 6 7 8 9 10 11 12 13 14 15 16 17 1…" at bounding box center [749, 301] width 526 height 802
click at [957, 422] on select "Correo Electronico Interna - BE Llamada OTA Externa Otro WALK IN" at bounding box center [871, 420] width 218 height 28
select select "phone"
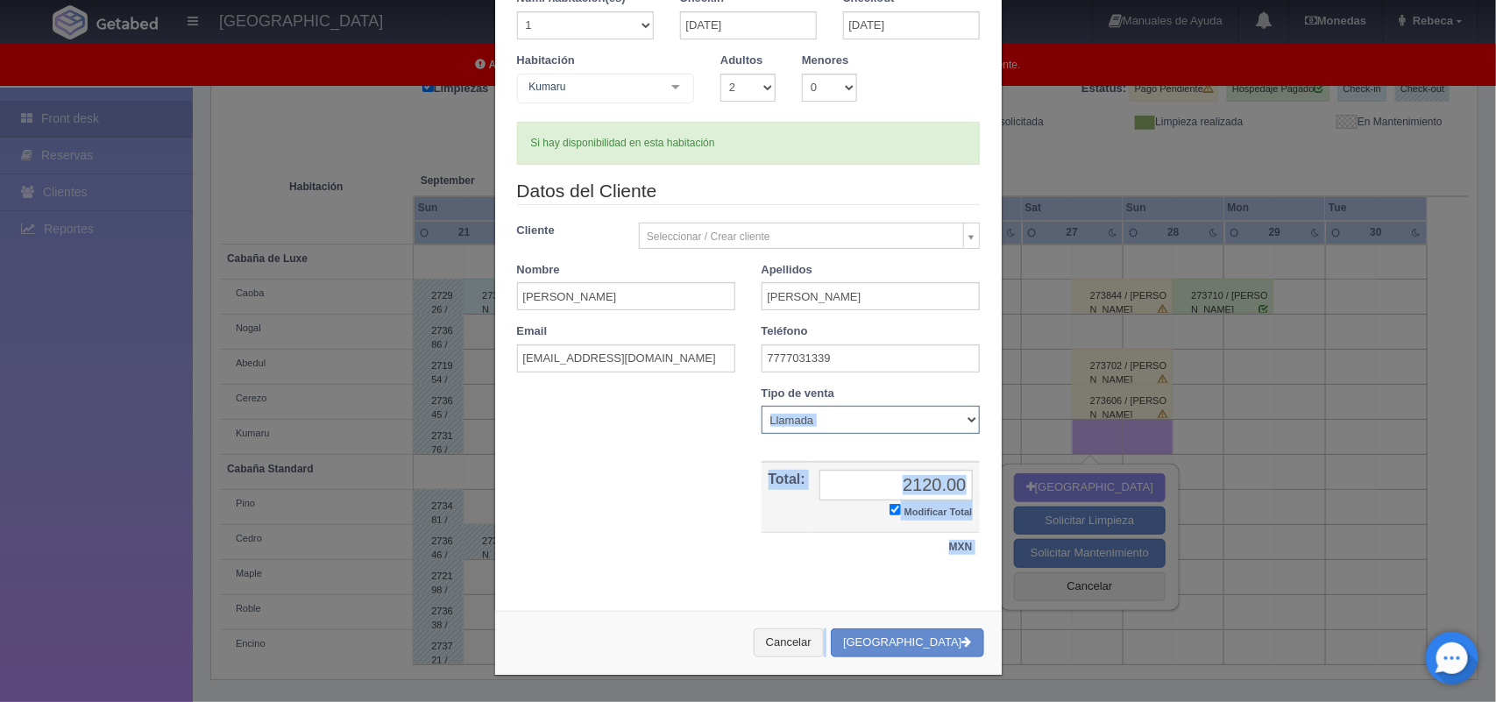
click at [762, 406] on select "Correo Electronico Interna - BE Llamada OTA Externa Otro WALK IN" at bounding box center [871, 420] width 218 height 28
click at [913, 643] on button "[GEOGRAPHIC_DATA]" at bounding box center [907, 643] width 153 height 29
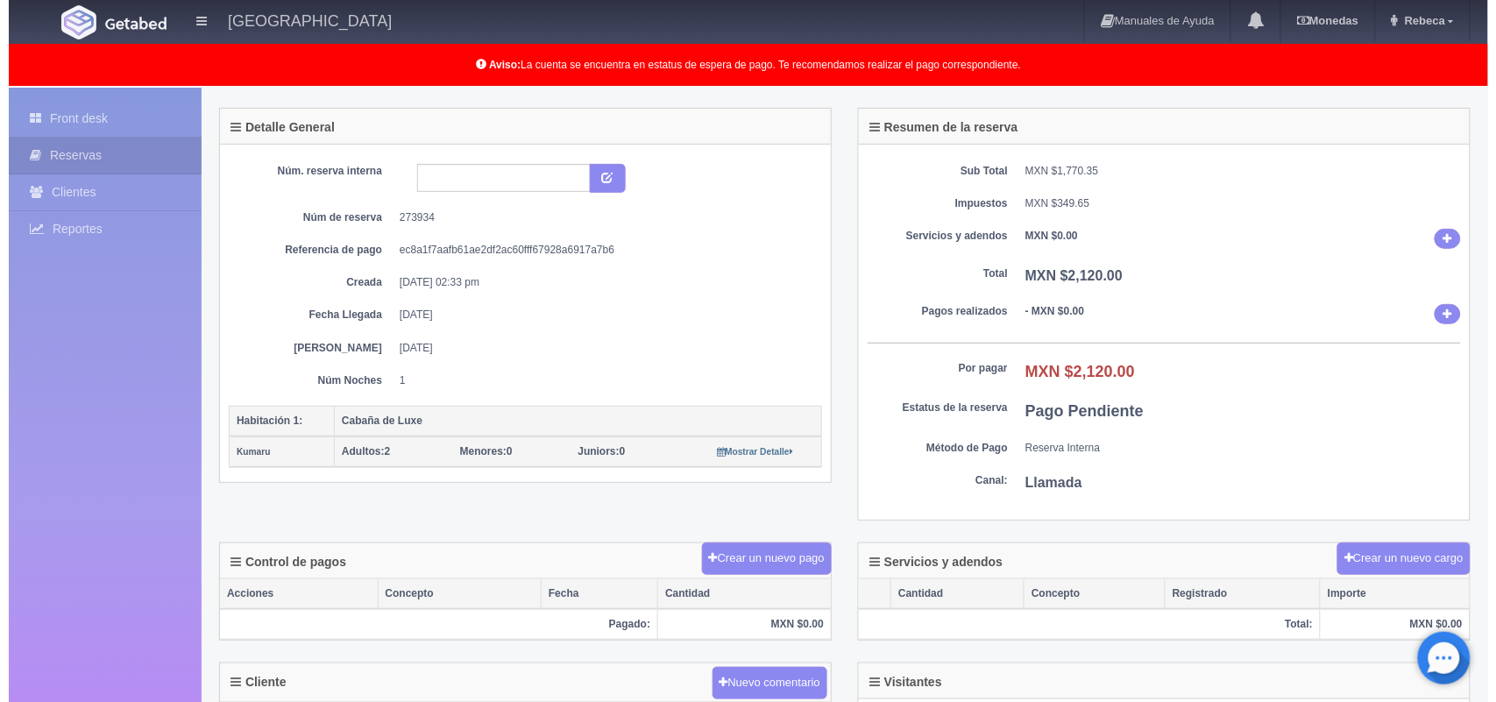
scroll to position [131, 0]
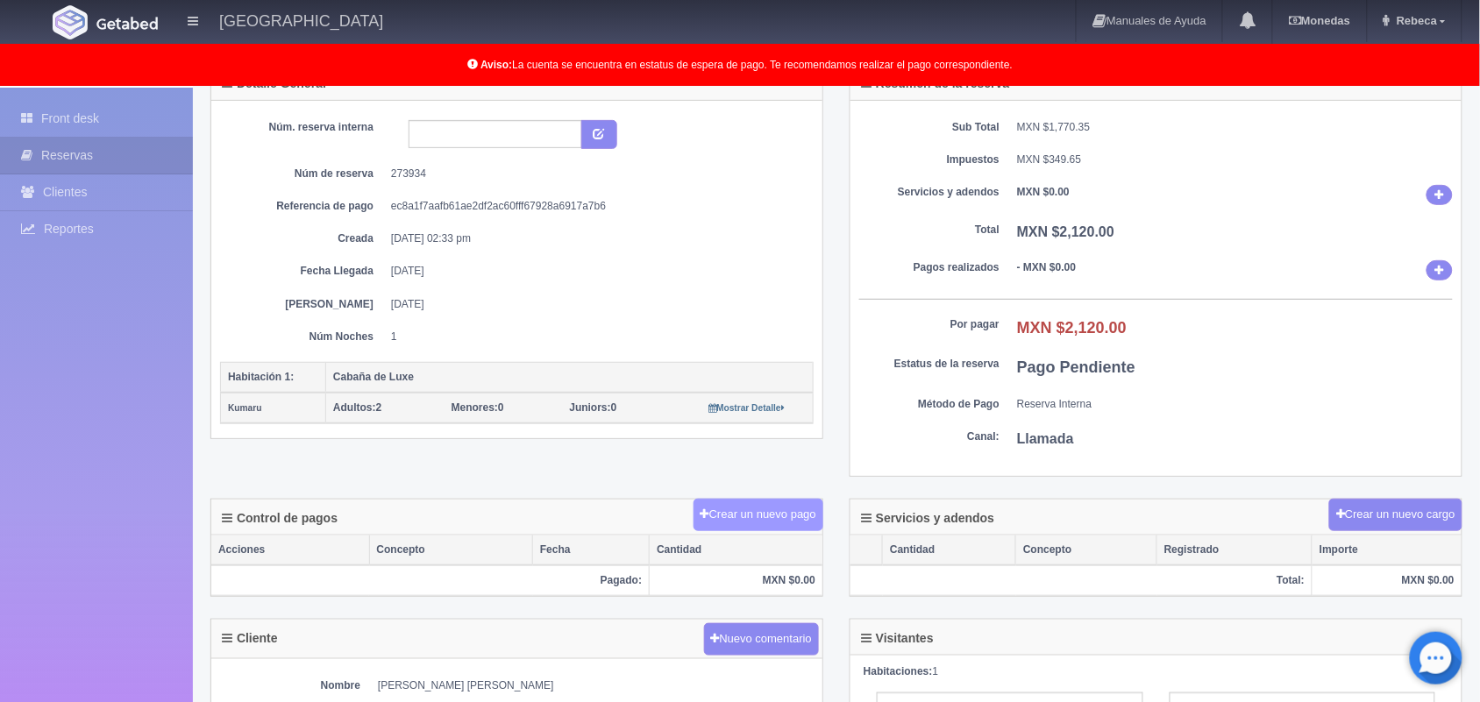
click at [765, 522] on button "Crear un nuevo pago" at bounding box center [758, 515] width 130 height 32
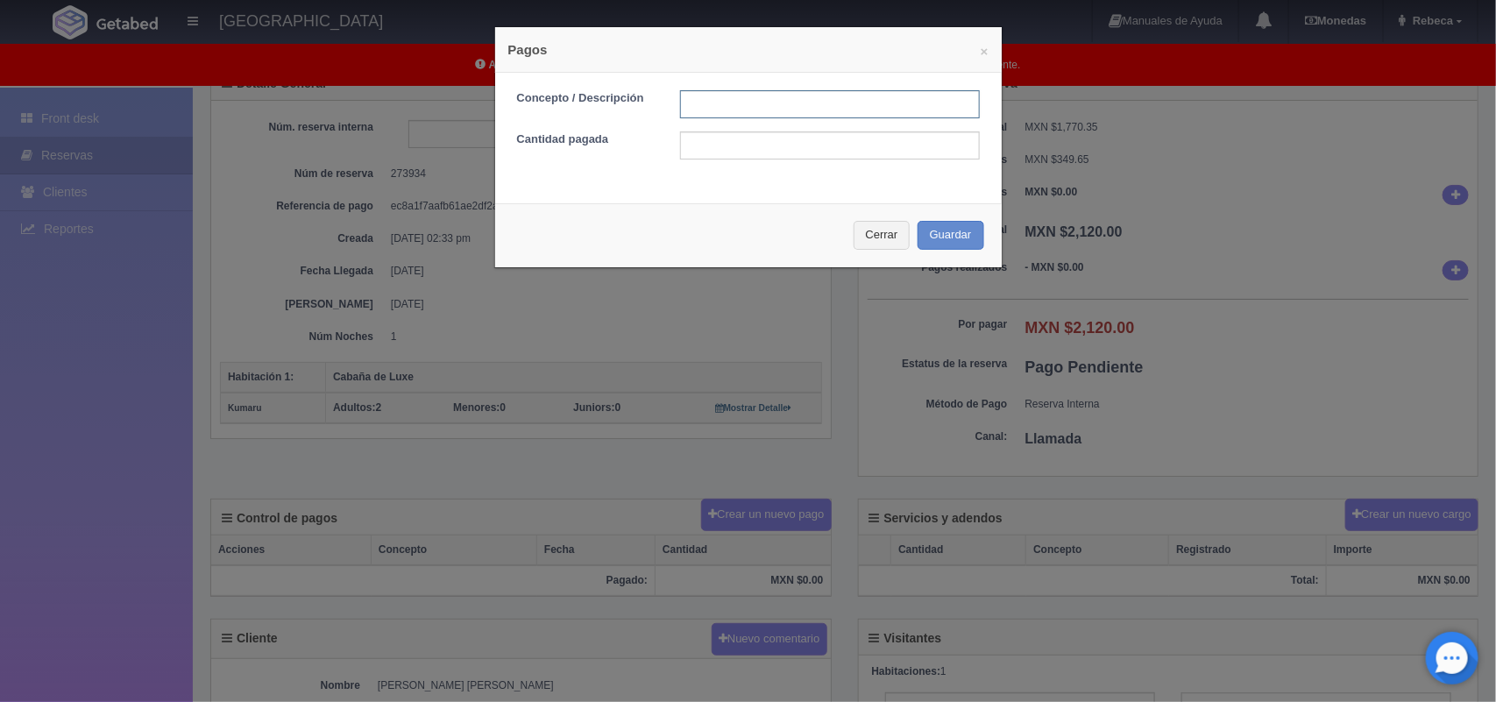
click at [690, 107] on input "text" at bounding box center [830, 104] width 300 height 28
type input "Pago transferencia"
click at [752, 151] on input "text" at bounding box center [830, 145] width 300 height 28
type input "2120.00"
click at [938, 237] on button "Guardar" at bounding box center [951, 235] width 67 height 29
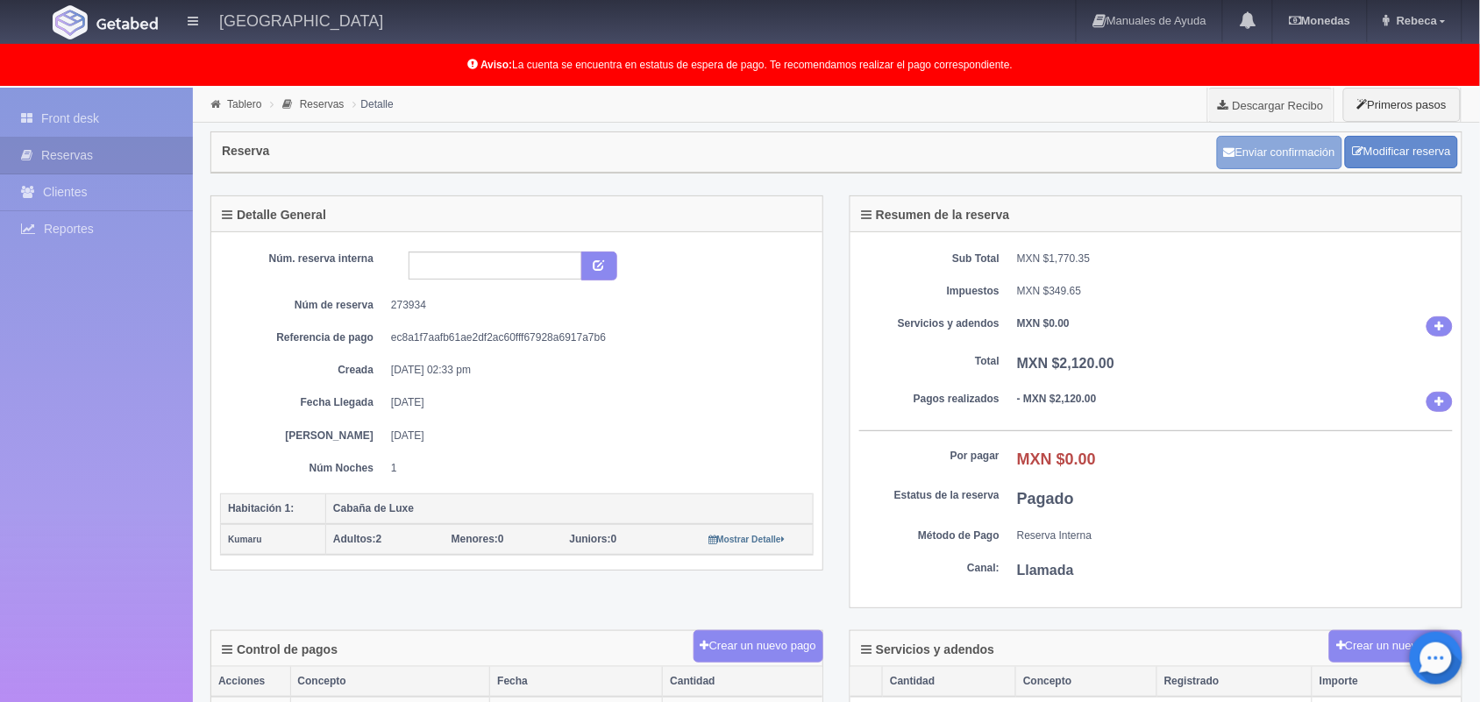
click at [1273, 150] on button "Enviar confirmación" at bounding box center [1279, 152] width 125 height 33
drag, startPoint x: 0, startPoint y: 0, endPoint x: 713, endPoint y: -78, distance: 717.0
click at [713, 0] on html "[GEOGRAPHIC_DATA] Manuales de Ayuda Actualizaciones recientes [GEOGRAPHIC_DATA]…" at bounding box center [740, 351] width 1480 height 702
click at [123, 107] on link "Front desk" at bounding box center [96, 119] width 193 height 36
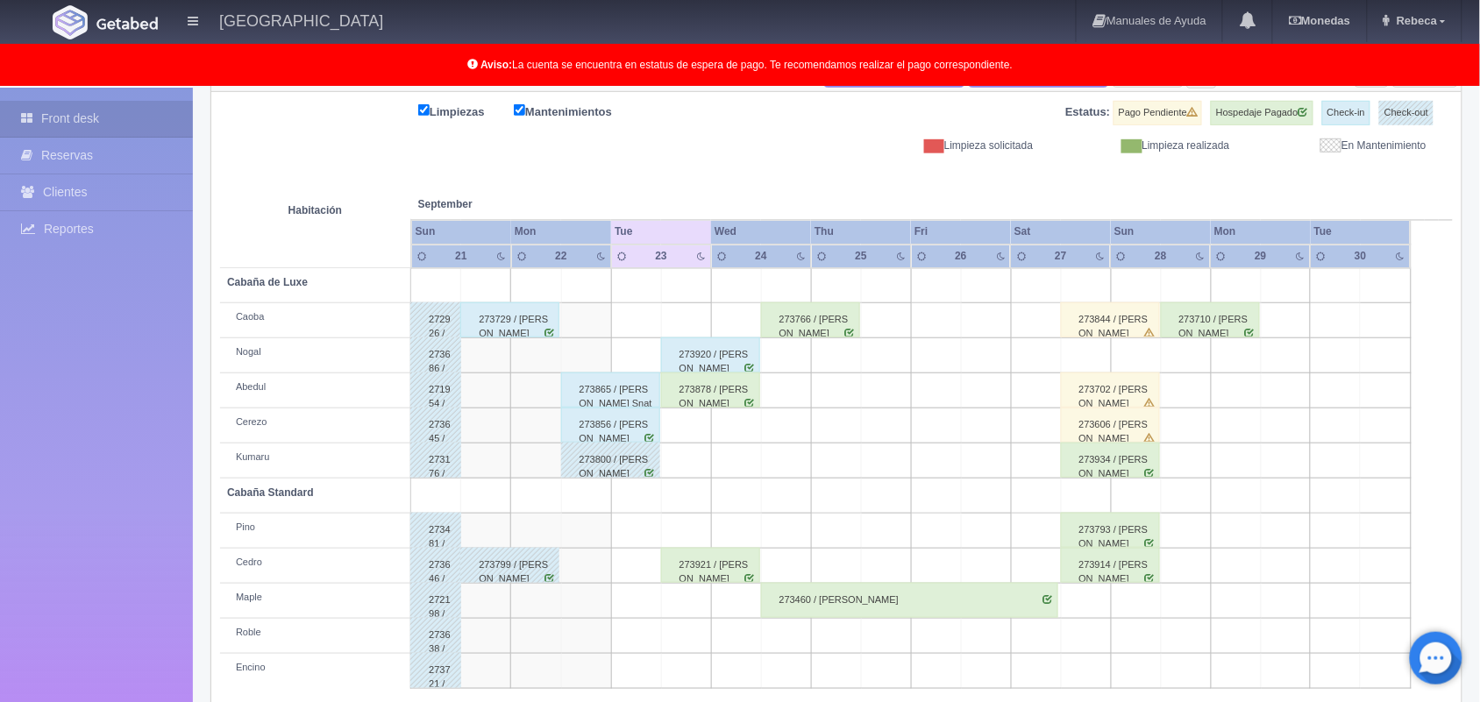
scroll to position [244, 0]
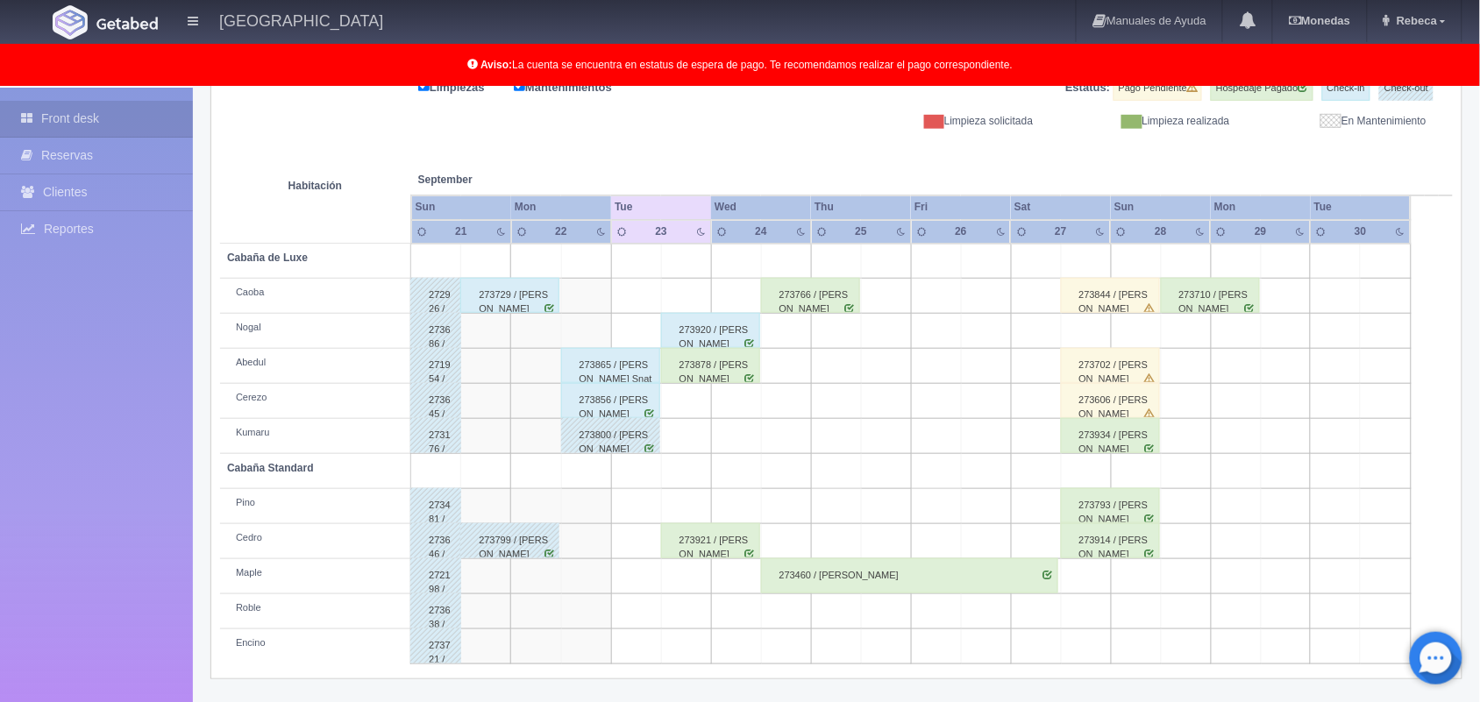
click at [707, 366] on div "273878 / [PERSON_NAME]" at bounding box center [710, 365] width 99 height 35
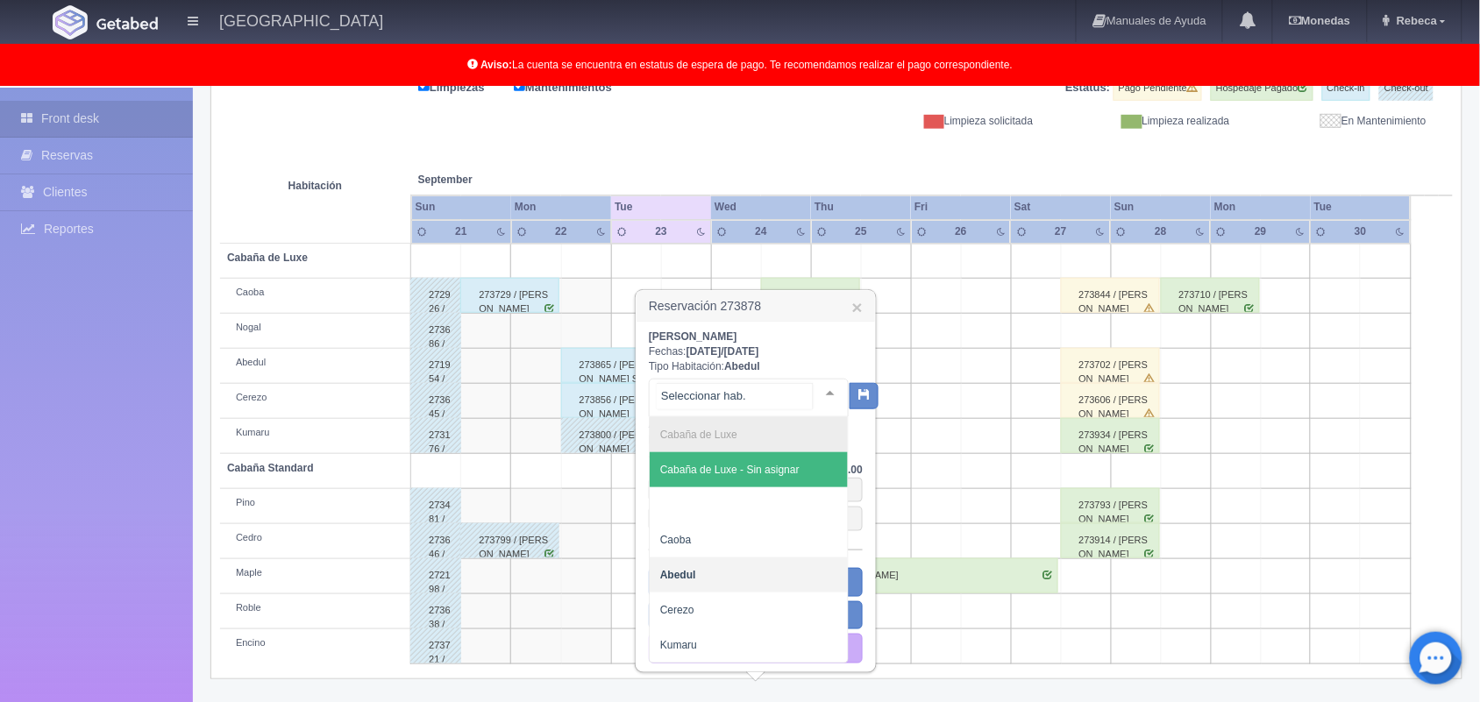
click at [813, 386] on div at bounding box center [830, 393] width 35 height 26
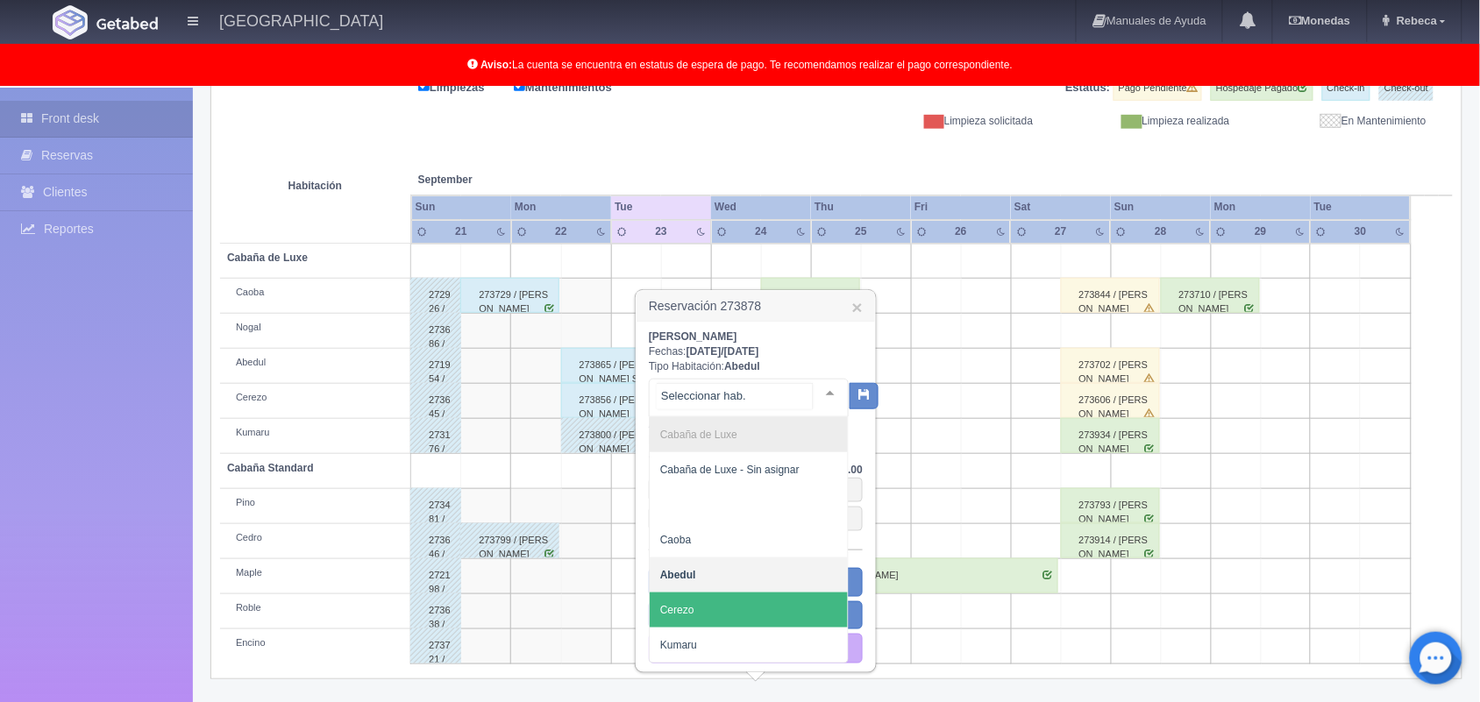
click at [782, 594] on span "Cerezo" at bounding box center [749, 610] width 198 height 35
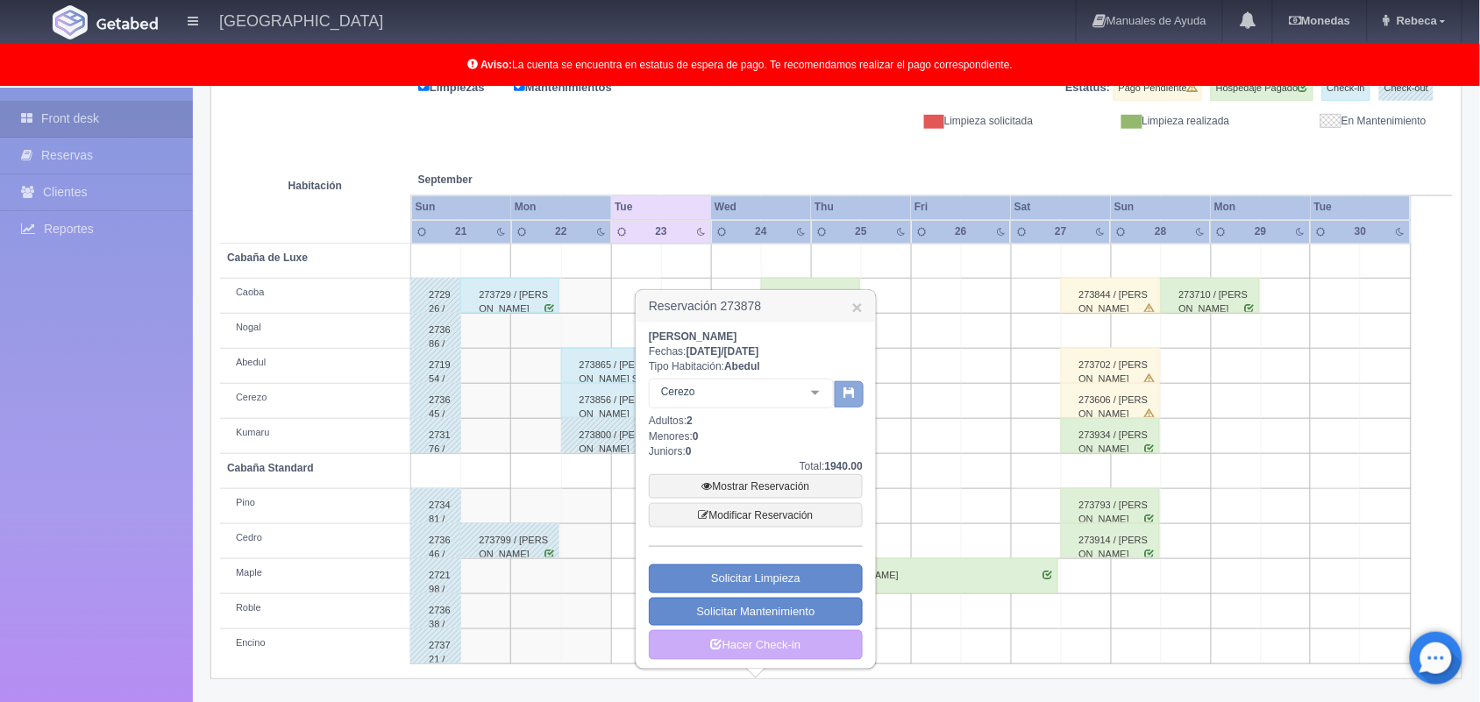
click at [843, 395] on icon "button" at bounding box center [848, 392] width 11 height 11
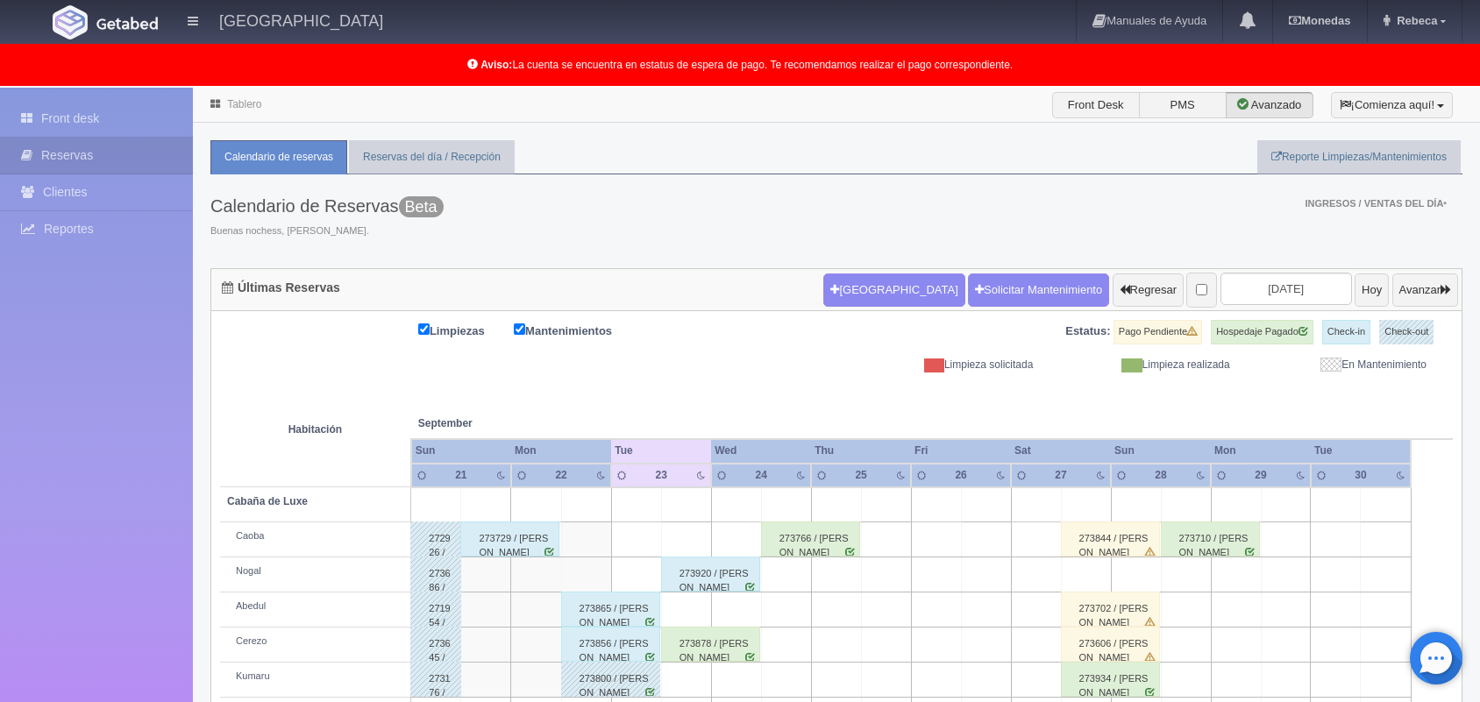
scroll to position [175, 0]
